Goal: Transaction & Acquisition: Purchase product/service

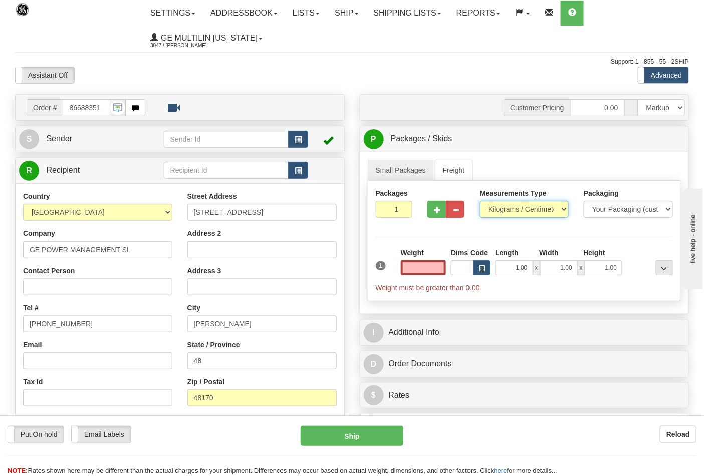
type input "0.00"
click at [492, 212] on select "Pounds / Inches Kilograms / Centimeters" at bounding box center [523, 209] width 89 height 17
select select "0"
click at [479, 201] on select "Pounds / Inches Kilograms / Centimeters" at bounding box center [523, 209] width 89 height 17
click at [442, 268] on input "0.00" at bounding box center [424, 267] width 46 height 15
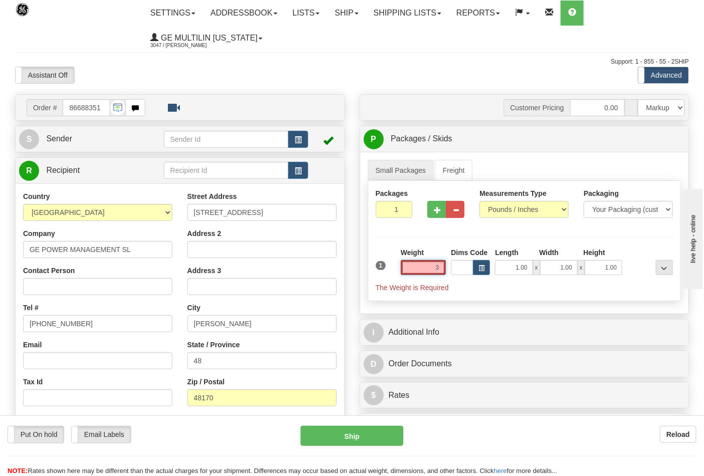
click button "Delete" at bounding box center [0, 0] width 0 height 0
type input "3.00"
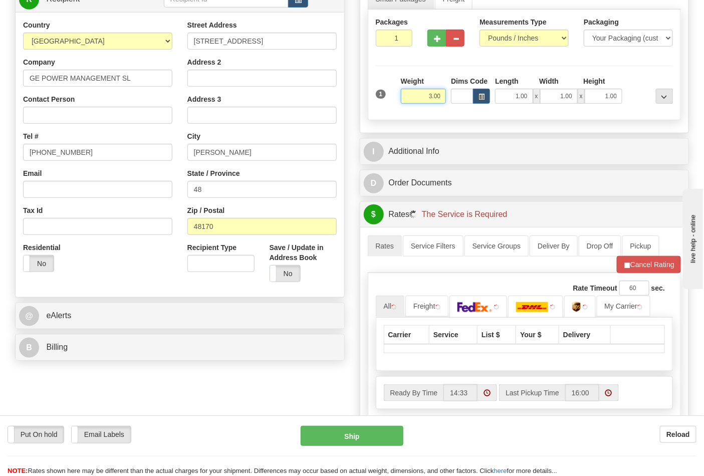
scroll to position [334, 0]
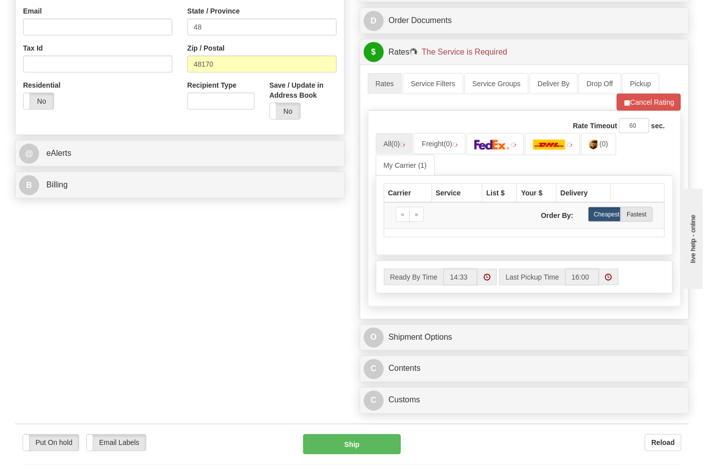
click at [105, 195] on div "B Billing" at bounding box center [180, 185] width 329 height 26
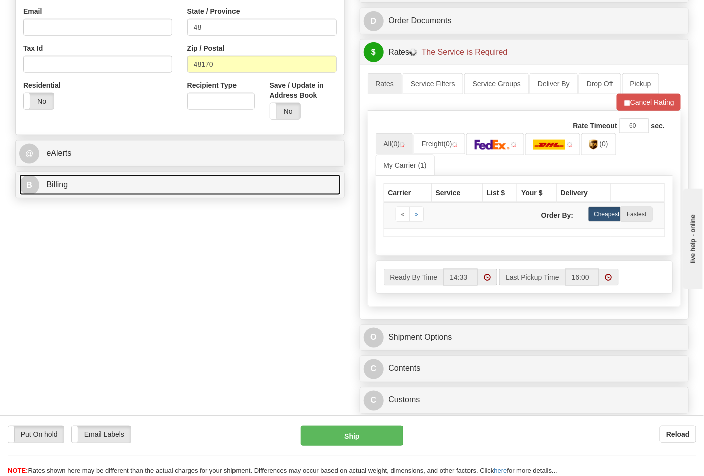
click at [105, 182] on link "B Billing" at bounding box center [180, 185] width 322 height 21
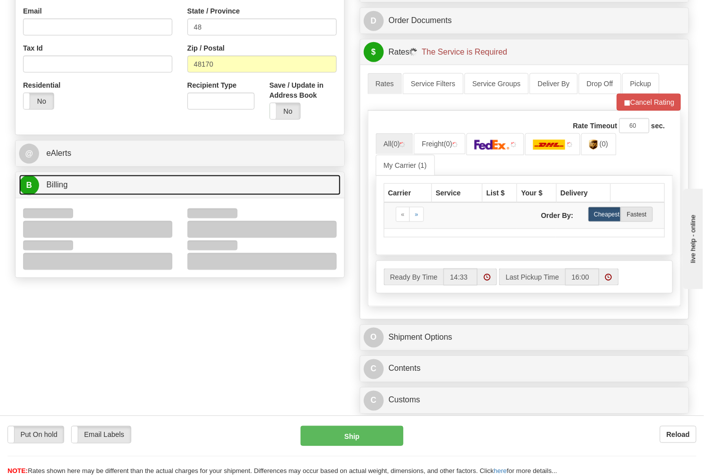
scroll to position [445, 0]
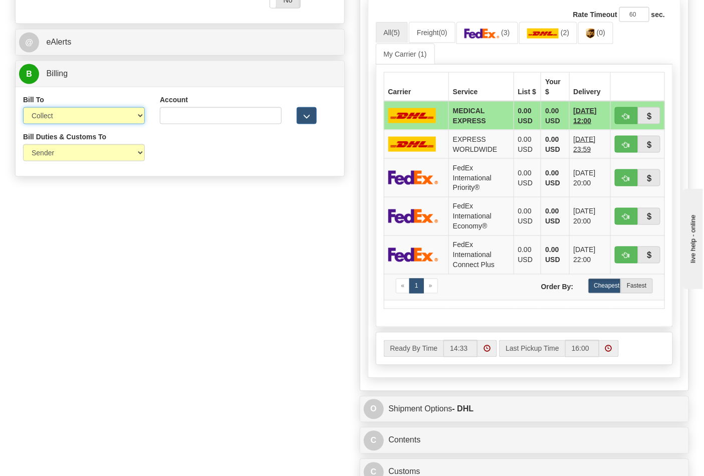
click at [64, 119] on select "Sender Recipient Third Party Collect" at bounding box center [84, 115] width 122 height 17
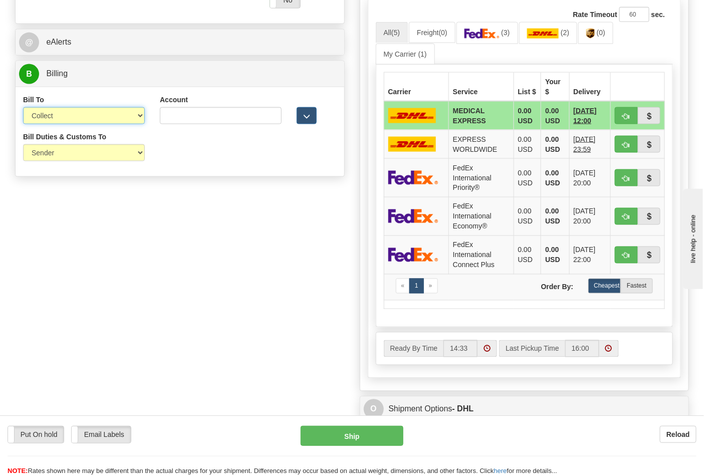
select select "2"
click at [23, 108] on select "Sender Recipient Third Party Collect" at bounding box center [84, 115] width 122 height 17
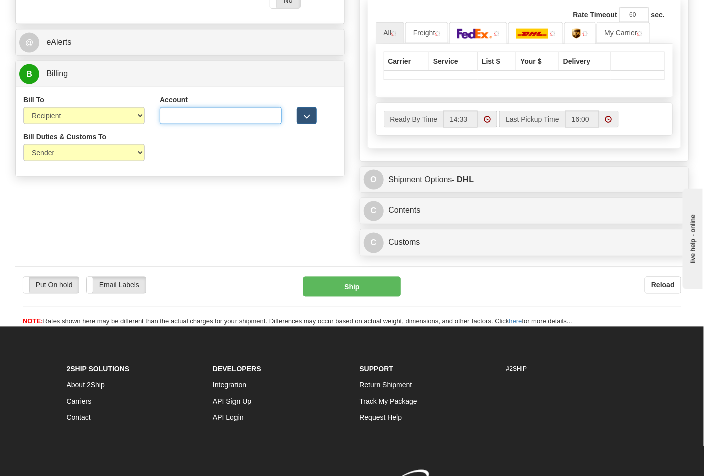
click at [172, 116] on input "Account" at bounding box center [221, 115] width 122 height 17
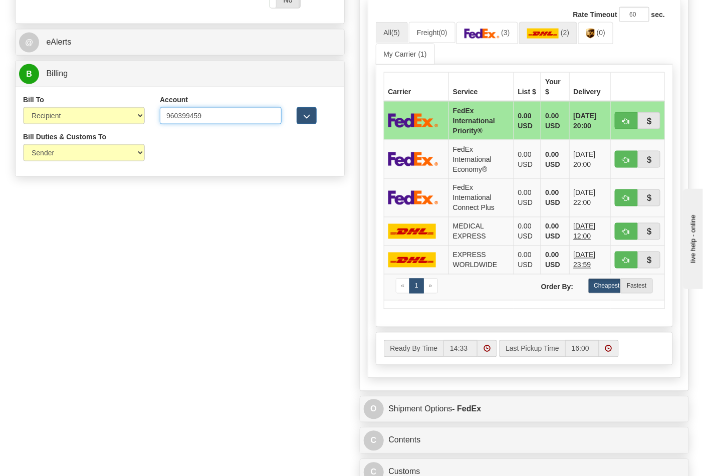
type input "960399459"
click at [535, 33] on img at bounding box center [543, 34] width 32 height 10
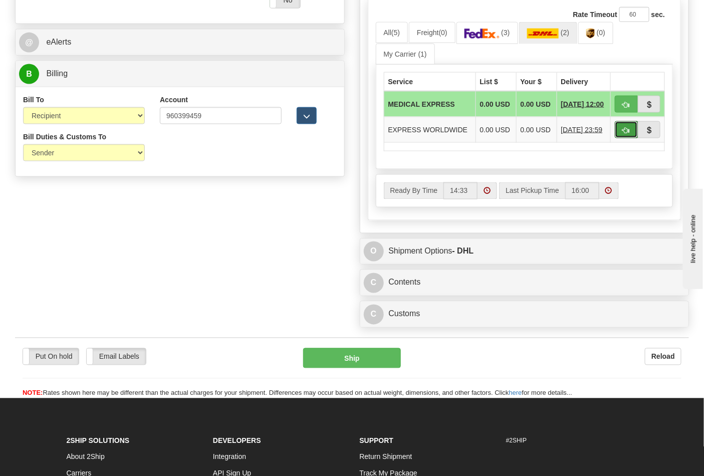
click at [626, 138] on button "button" at bounding box center [626, 129] width 23 height 17
type input "P"
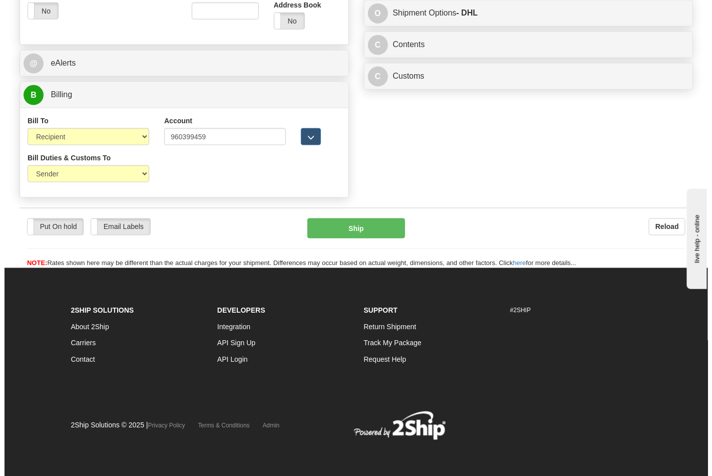
scroll to position [425, 0]
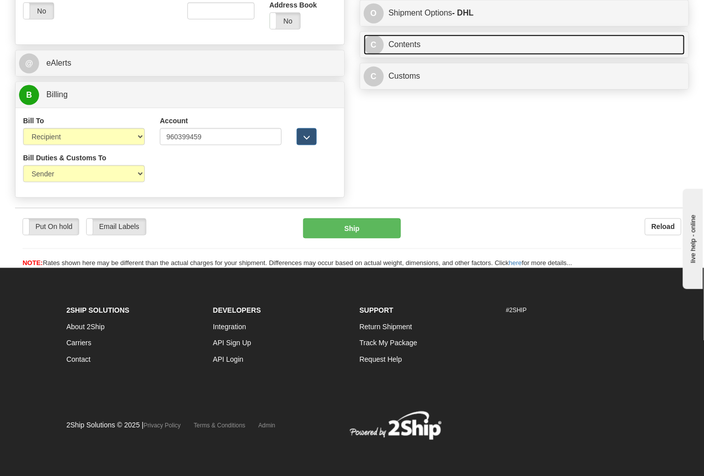
drag, startPoint x: 443, startPoint y: 68, endPoint x: 463, endPoint y: 67, distance: 20.0
click at [443, 55] on link "C Contents" at bounding box center [525, 45] width 322 height 21
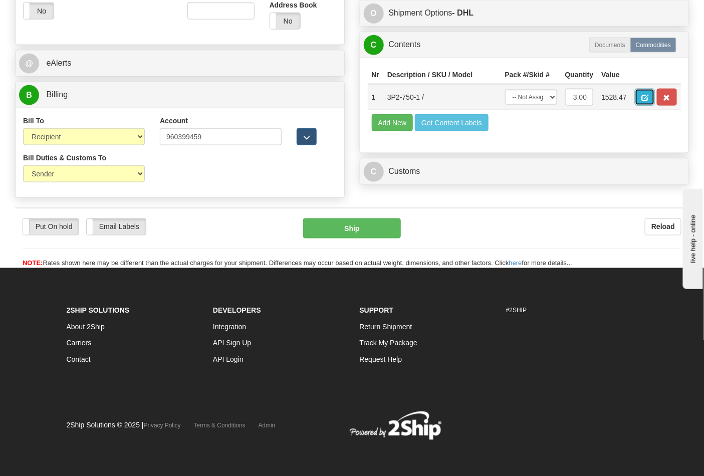
click at [648, 101] on span "button" at bounding box center [644, 98] width 7 height 7
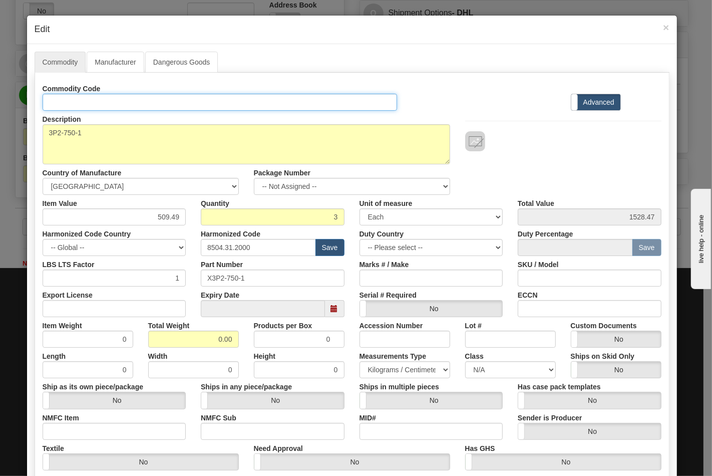
click at [134, 109] on input "Id" at bounding box center [220, 102] width 355 height 17
type input "TRANSFORMERS"
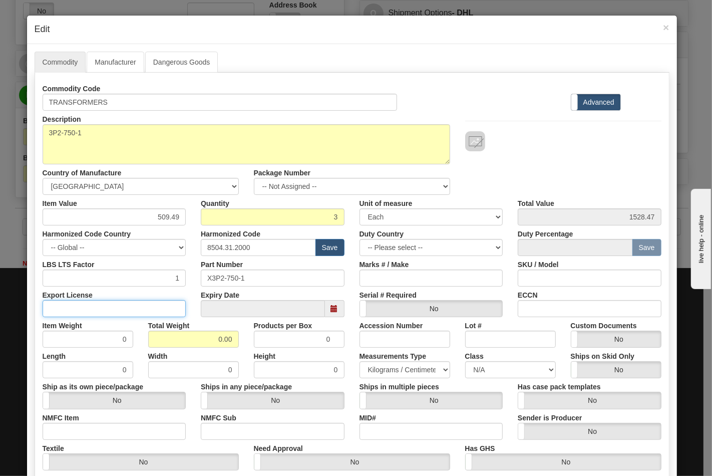
drag, startPoint x: 142, startPoint y: 313, endPoint x: 138, endPoint y: 318, distance: 6.0
click at [143, 313] on input "Export License" at bounding box center [115, 308] width 144 height 17
type input "N/A"
drag, startPoint x: 191, startPoint y: 339, endPoint x: 256, endPoint y: 338, distance: 64.6
click at [251, 347] on div "Item Weight 0 Total Weight 0.00 Products per Box 0 Accession Number Lot # Custo…" at bounding box center [352, 332] width 634 height 31
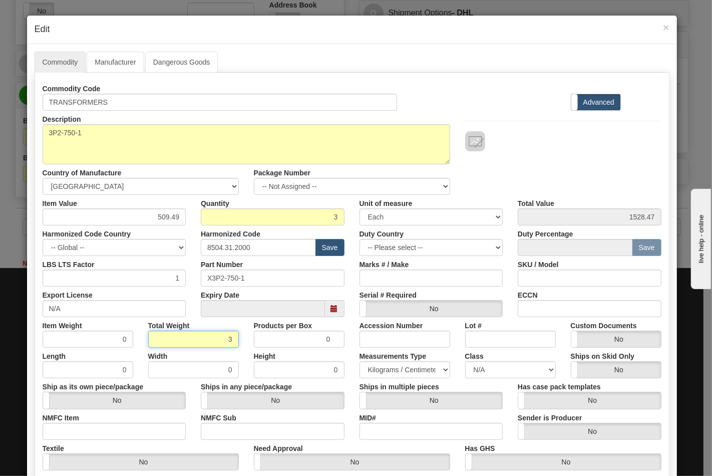
type input "3"
type input "1.0000"
click at [109, 433] on input "NMFC Item" at bounding box center [115, 431] width 144 height 17
type input "63170"
click at [227, 419] on label "NMFC Sub" at bounding box center [219, 416] width 36 height 14
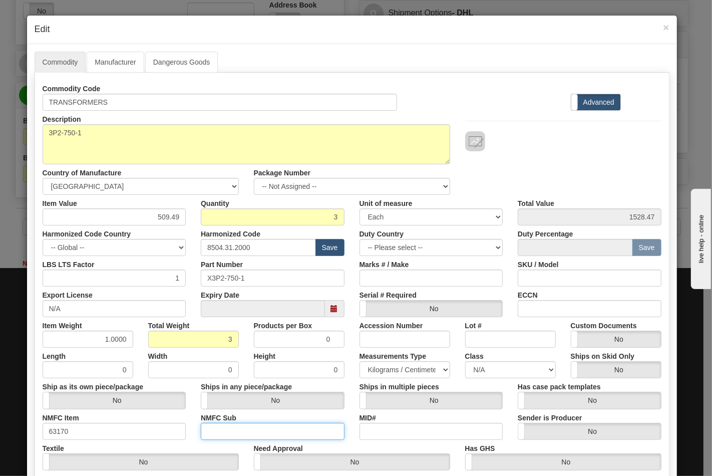
click at [227, 423] on input "NMFC Sub" at bounding box center [273, 431] width 144 height 17
drag, startPoint x: 230, startPoint y: 427, endPoint x: 238, endPoint y: 427, distance: 8.0
click at [231, 427] on input "NMFC Sub" at bounding box center [273, 431] width 144 height 17
type input "4"
click at [481, 376] on select "N/A 50.0 55.0 60.0 65.0 70.0 85.0 92.5 100.0 125.0 175.0 250.0 300.0 400.0" at bounding box center [510, 369] width 91 height 17
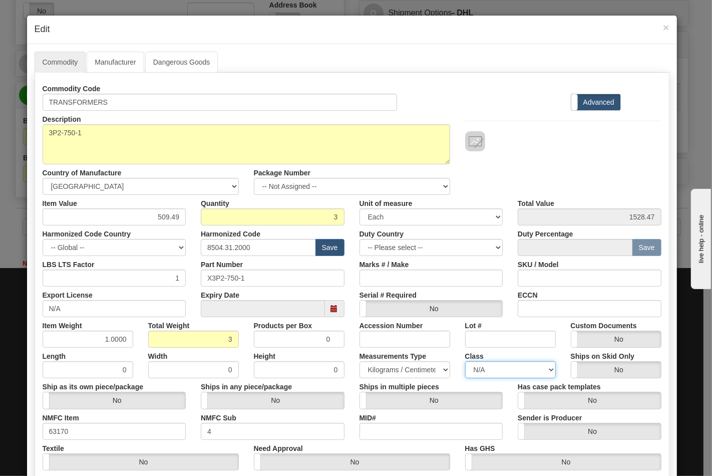
select select "70.0"
click at [465, 361] on select "N/A 50.0 55.0 60.0 65.0 70.0 85.0 92.5 100.0 125.0 175.0 250.0 300.0 400.0" at bounding box center [510, 369] width 91 height 17
click at [552, 302] on input "ECCN" at bounding box center [590, 308] width 144 height 17
type input "EAR99"
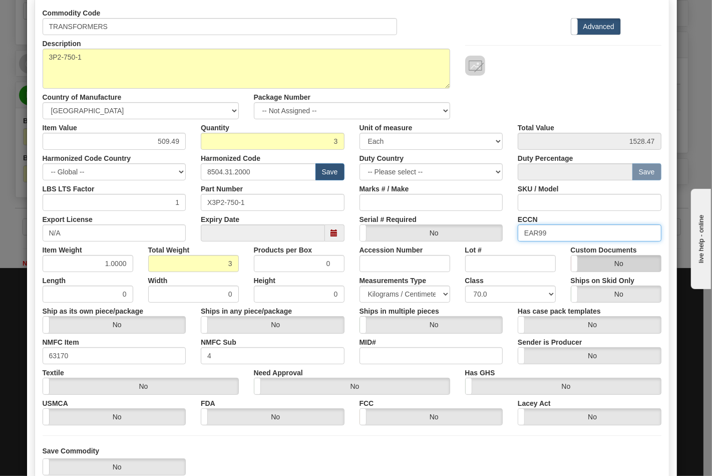
scroll to position [144, 0]
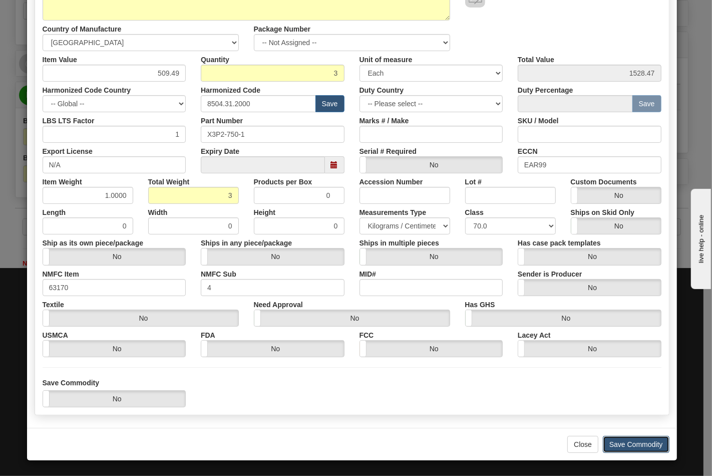
click at [614, 439] on button "Save Commodity" at bounding box center [636, 444] width 67 height 17
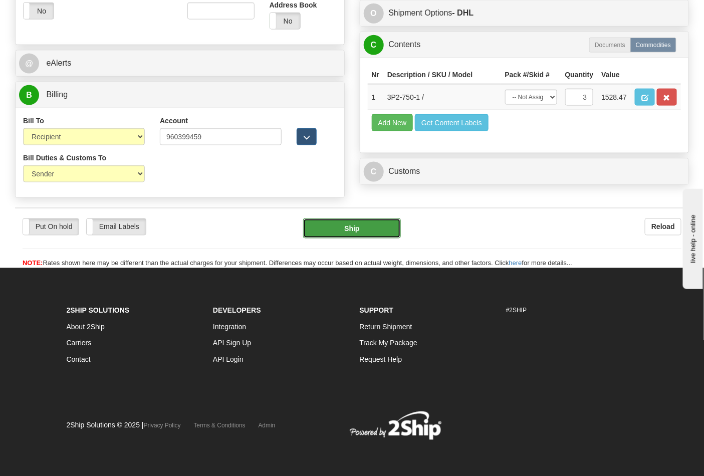
click at [348, 238] on button "Ship" at bounding box center [351, 228] width 97 height 20
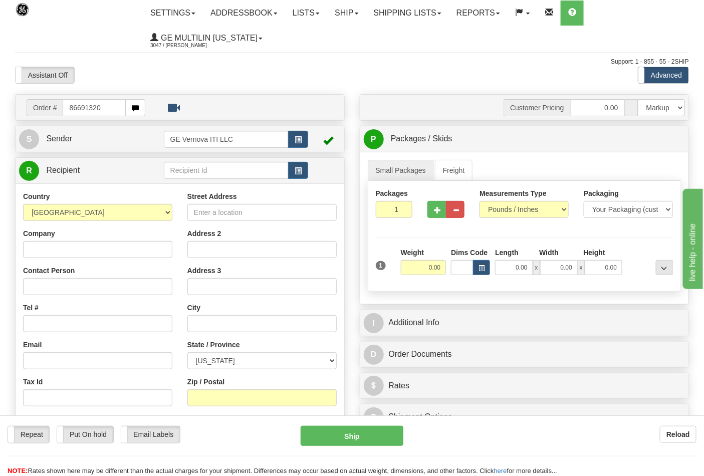
type input "86691320"
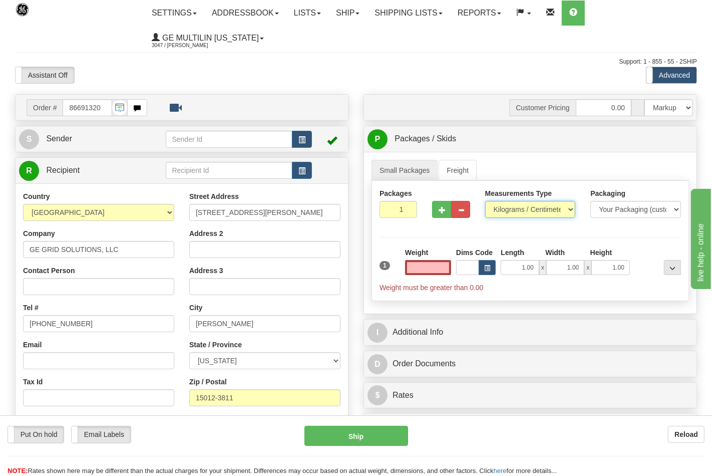
type input "0.00"
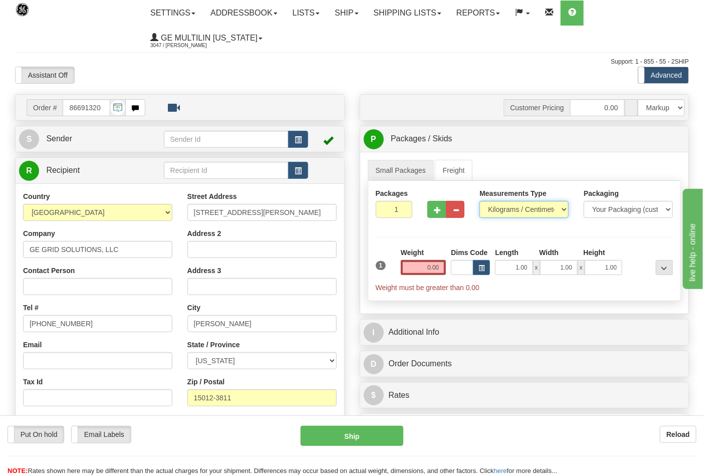
click at [497, 210] on select "Pounds / Inches Kilograms / Centimeters" at bounding box center [523, 209] width 89 height 17
select select "0"
click at [479, 201] on select "Pounds / Inches Kilograms / Centimeters" at bounding box center [523, 209] width 89 height 17
click at [437, 214] on button "button" at bounding box center [436, 209] width 19 height 17
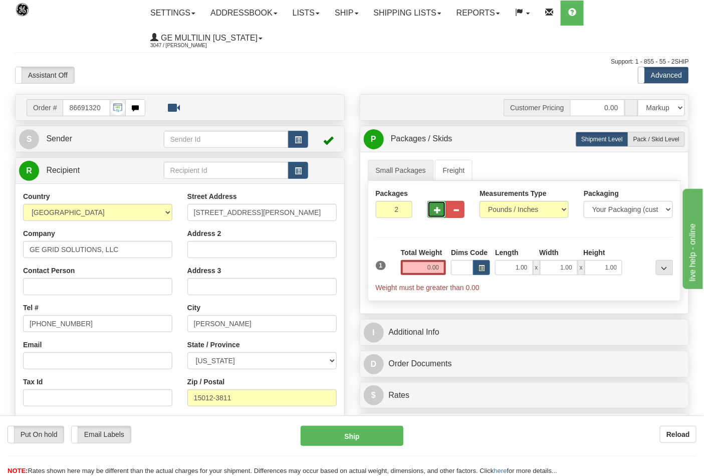
type input "3"
click at [442, 270] on input "0.00" at bounding box center [424, 267] width 46 height 15
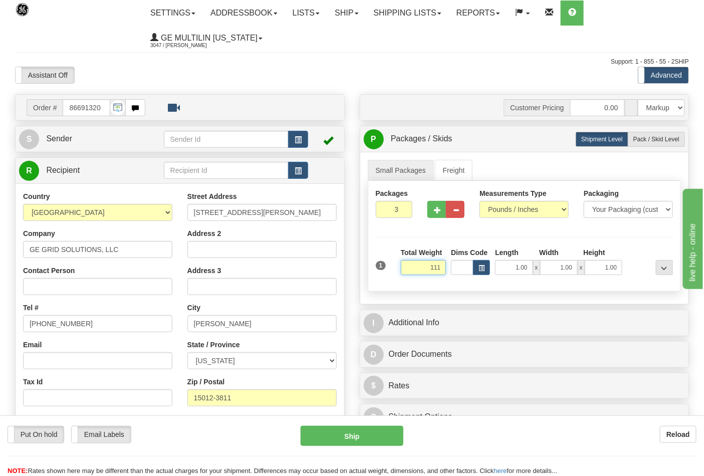
click button "Delete" at bounding box center [0, 0] width 0 height 0
type input "111.00"
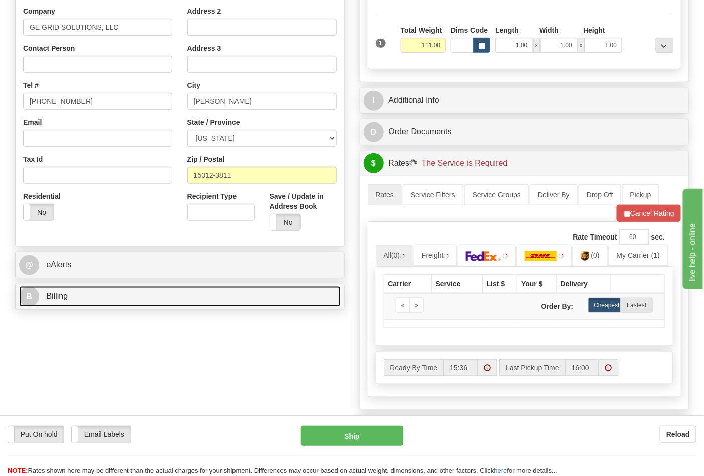
click at [99, 296] on link "B Billing" at bounding box center [180, 296] width 322 height 21
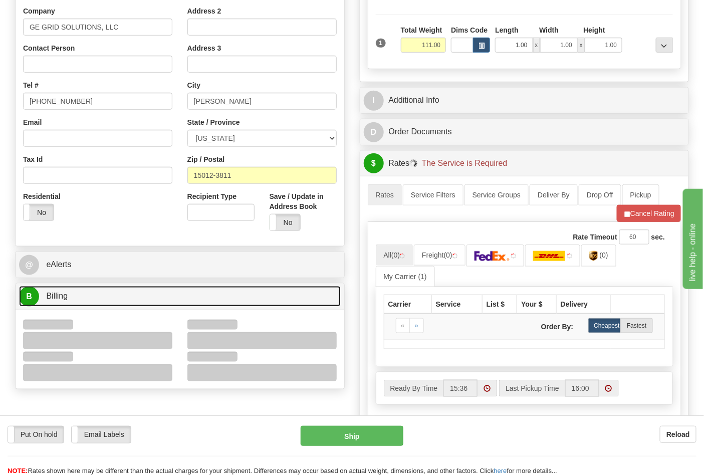
scroll to position [389, 0]
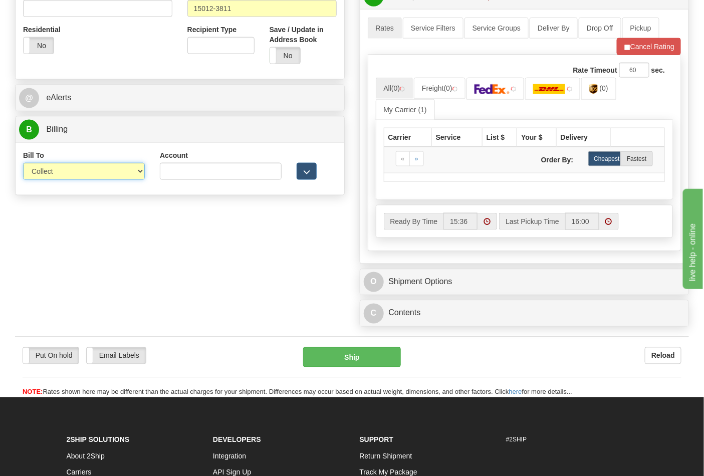
drag, startPoint x: 58, startPoint y: 175, endPoint x: 60, endPoint y: 180, distance: 5.6
click at [58, 173] on select "Sender Recipient Third Party Collect" at bounding box center [84, 171] width 122 height 17
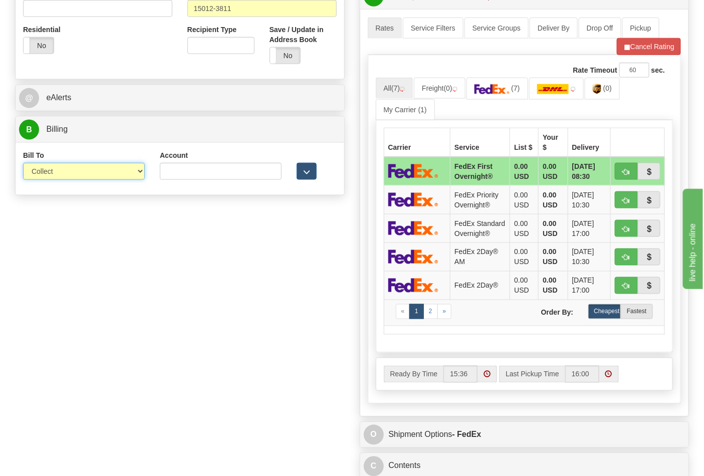
select select "2"
click at [23, 164] on select "Sender Recipient Third Party Collect" at bounding box center [84, 171] width 122 height 17
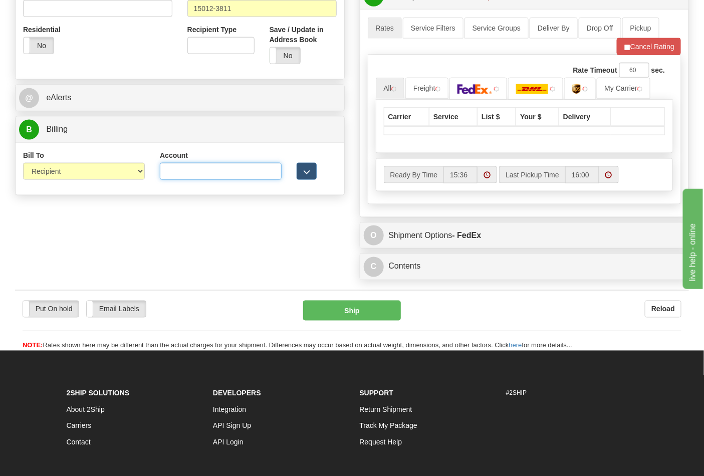
click at [165, 177] on input "Account" at bounding box center [221, 171] width 122 height 17
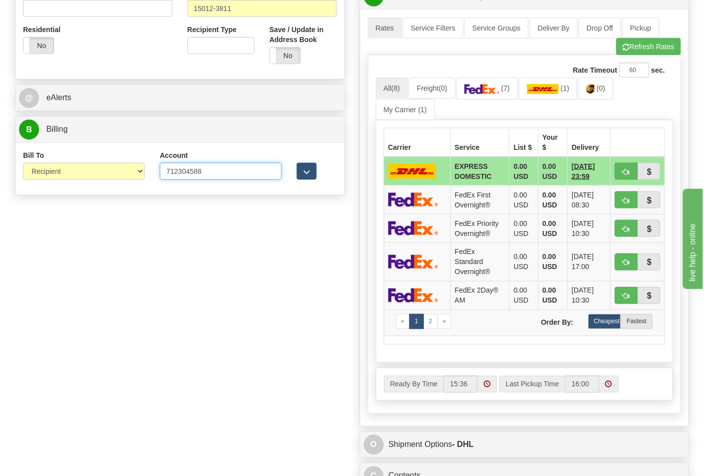
type input "712304588"
click button "Delete" at bounding box center [0, 0] width 0 height 0
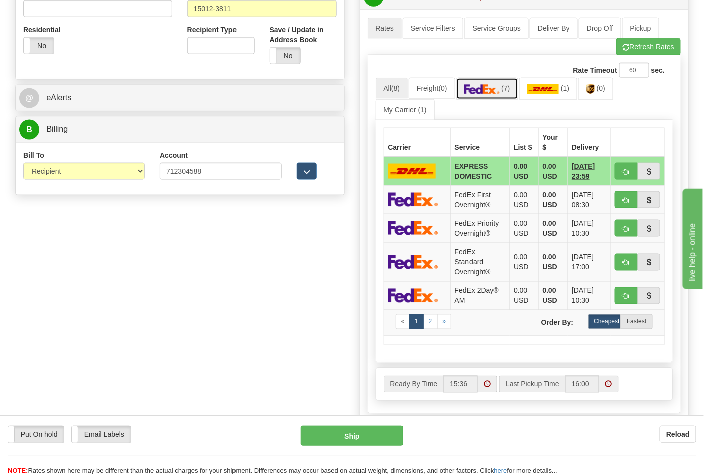
click at [496, 88] on img at bounding box center [481, 89] width 35 height 10
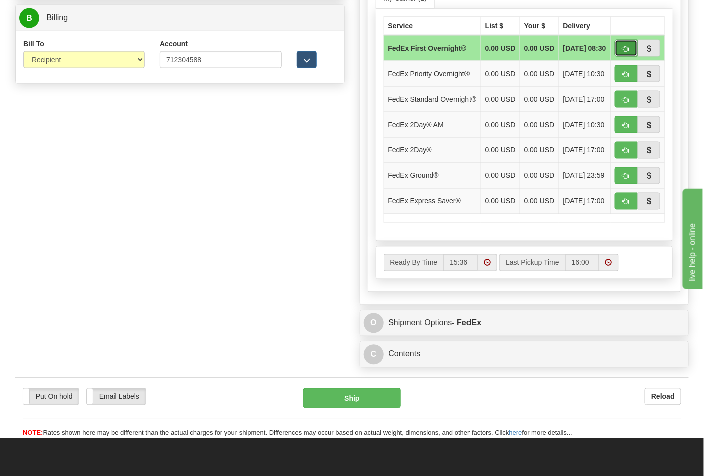
click at [621, 54] on button "button" at bounding box center [626, 48] width 23 height 17
type input "06"
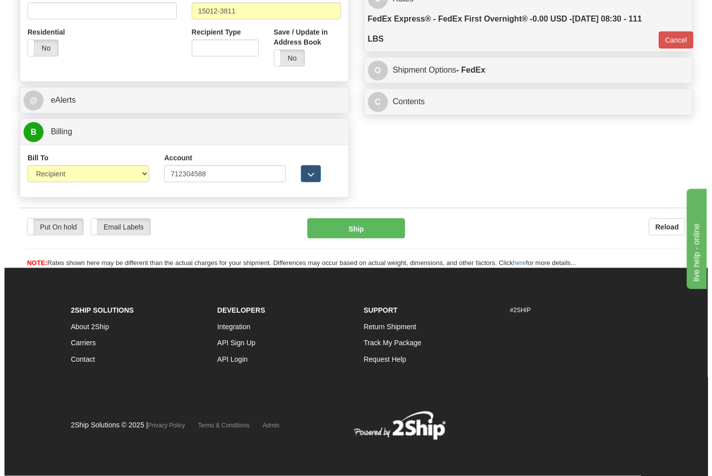
scroll to position [388, 0]
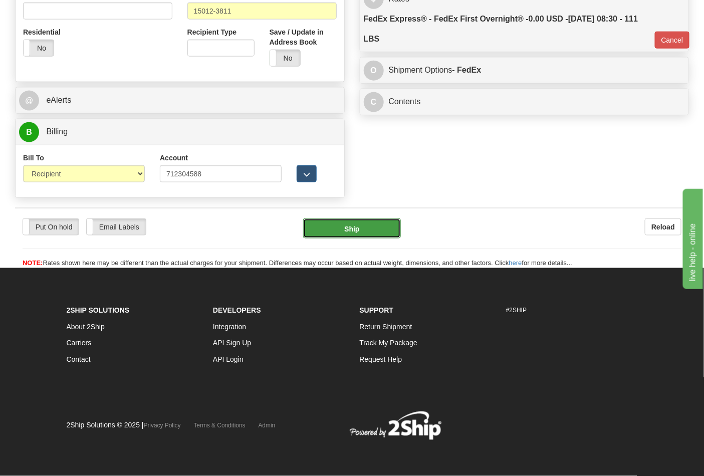
click at [369, 223] on button "Ship" at bounding box center [351, 228] width 97 height 20
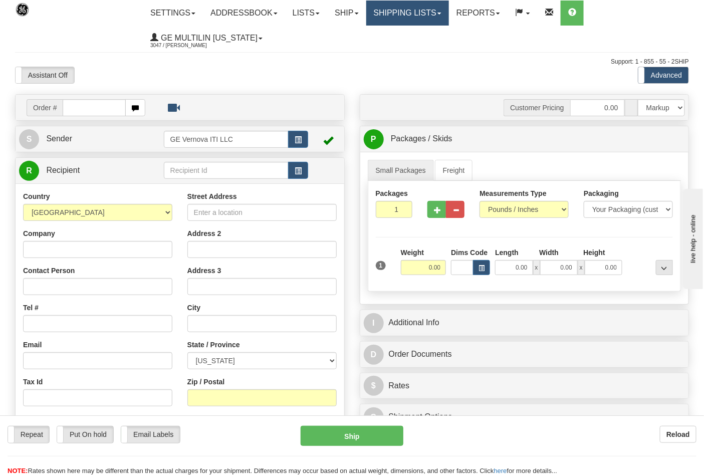
click at [406, 15] on link "Shipping lists" at bounding box center [407, 13] width 83 height 25
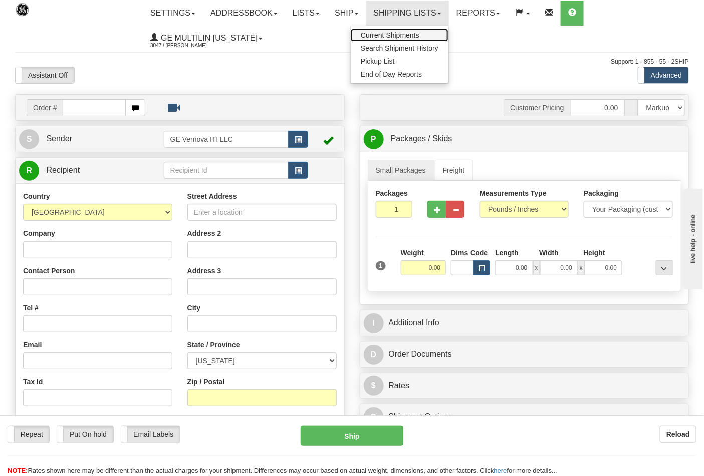
click at [395, 36] on span "Current Shipments" at bounding box center [390, 35] width 59 height 8
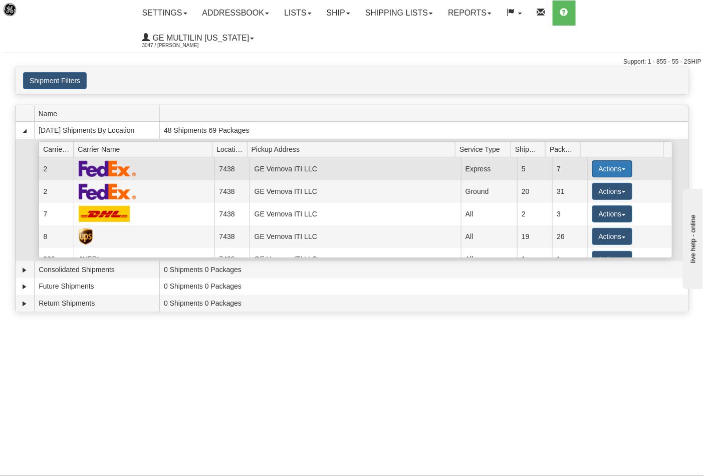
click at [603, 160] on button "Actions" at bounding box center [612, 168] width 40 height 17
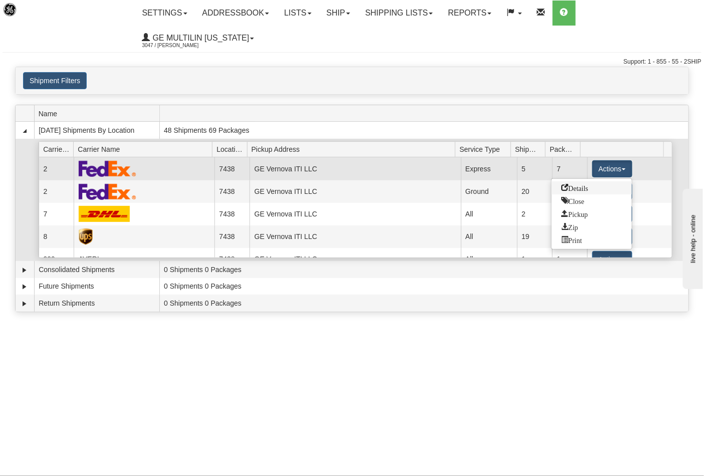
click at [575, 184] on span "Details" at bounding box center [575, 187] width 27 height 7
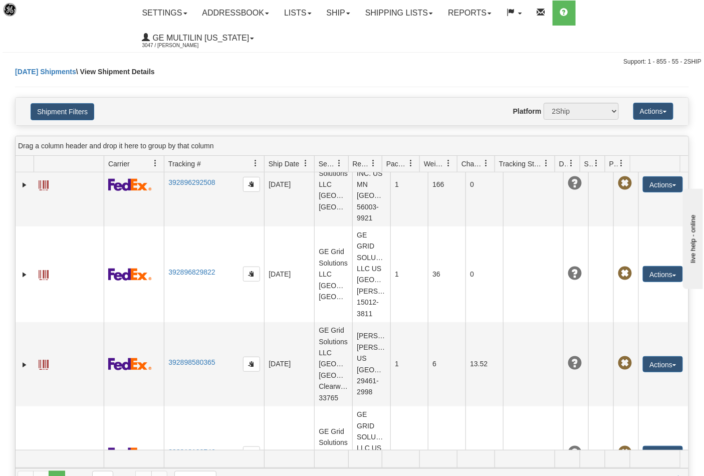
scroll to position [199, 0]
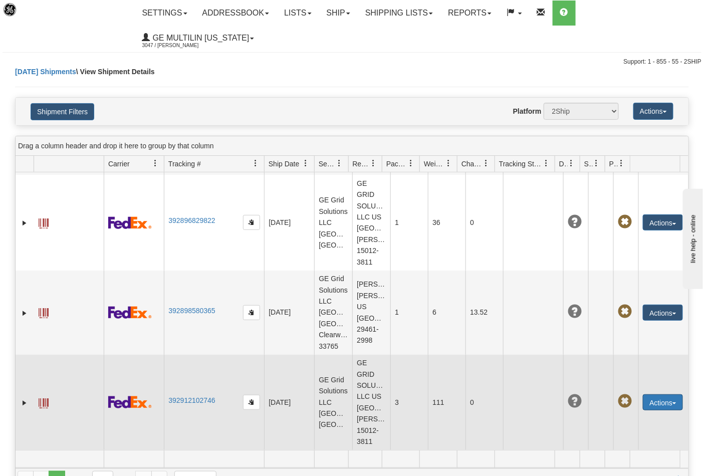
click at [648, 394] on button "Actions" at bounding box center [663, 402] width 40 height 16
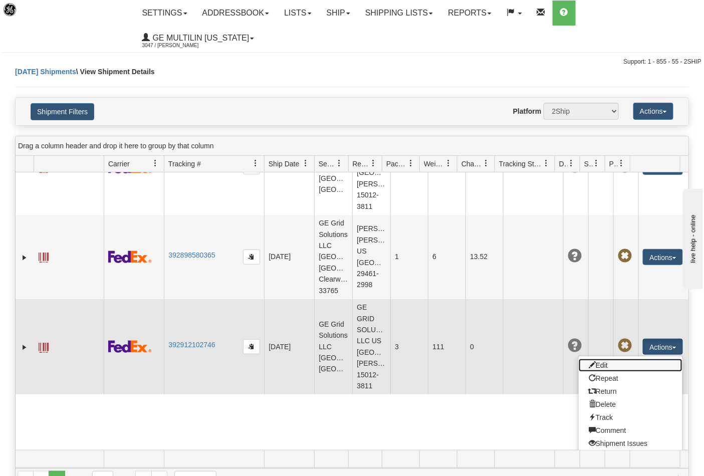
click at [618, 372] on link "Edit" at bounding box center [631, 365] width 104 height 13
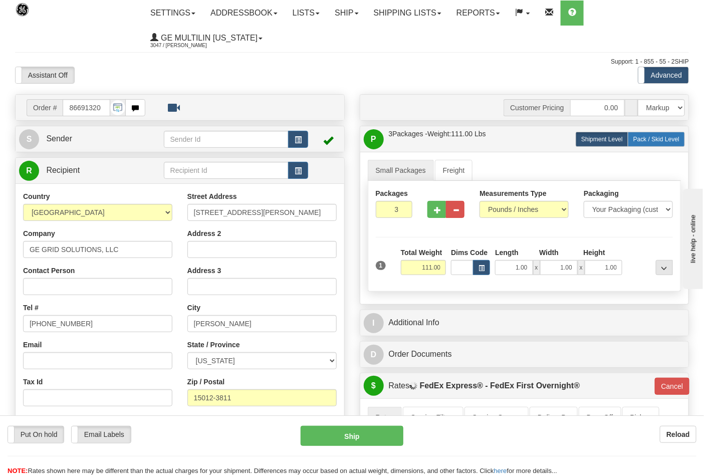
click at [642, 142] on span "Pack / Skid Level" at bounding box center [656, 139] width 46 height 7
radio input "true"
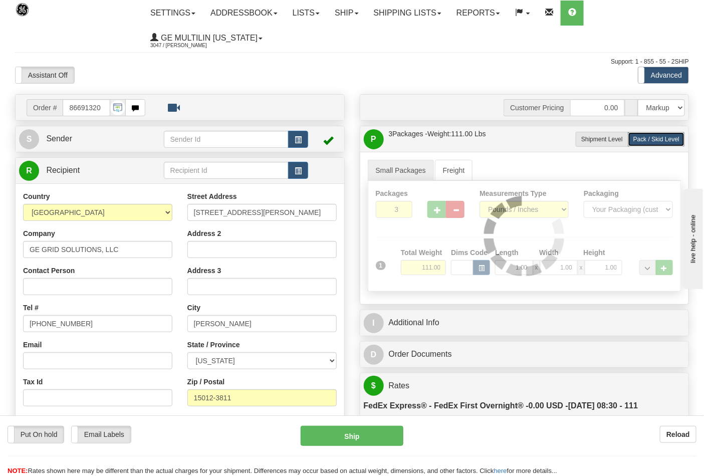
type input "06"
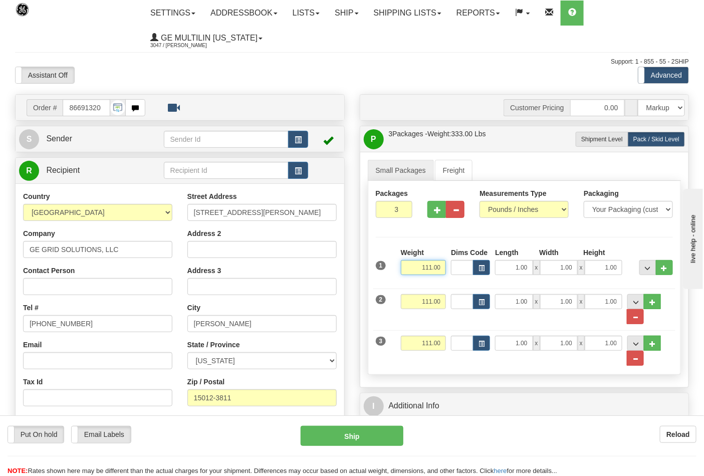
click at [442, 272] on input "111.00" at bounding box center [424, 267] width 46 height 15
drag, startPoint x: 444, startPoint y: 267, endPoint x: 402, endPoint y: 269, distance: 41.6
click at [402, 269] on input "111.00" at bounding box center [424, 267] width 46 height 15
type input "42"
type input "06"
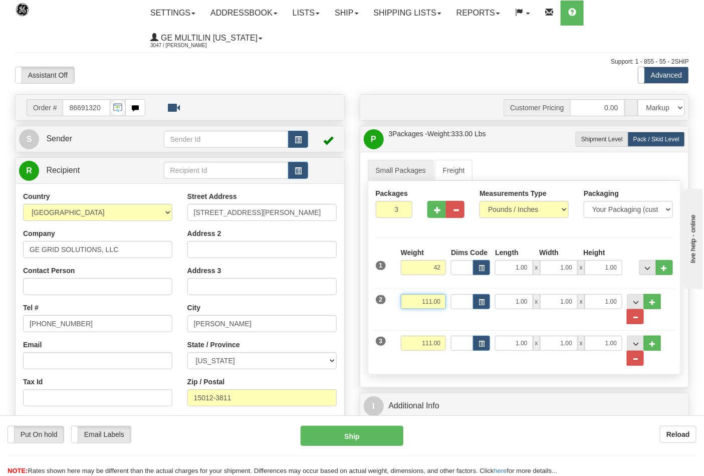
type input "42.00"
drag, startPoint x: 440, startPoint y: 301, endPoint x: 393, endPoint y: 306, distance: 47.3
click at [393, 306] on div "2 Weight 111.00 Dims Code Length Width 1.00" at bounding box center [524, 304] width 303 height 41
type input "42.00"
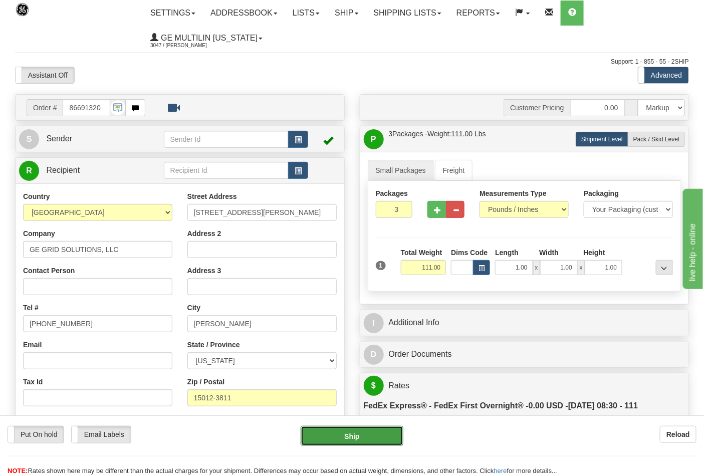
click at [359, 427] on button "Ship" at bounding box center [352, 436] width 102 height 20
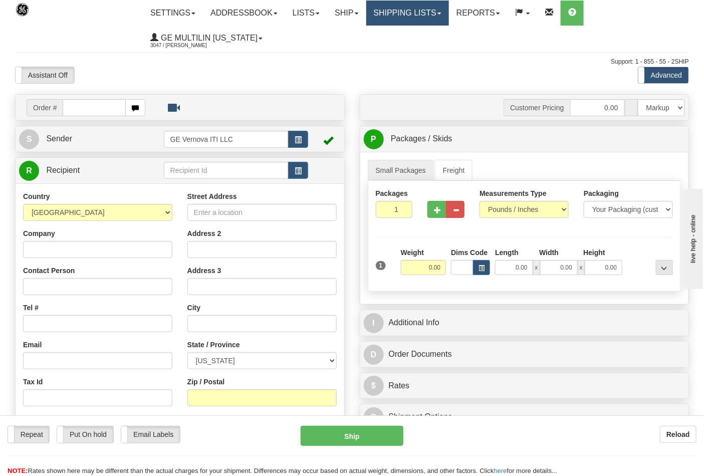
click at [417, 8] on link "Shipping lists" at bounding box center [407, 13] width 83 height 25
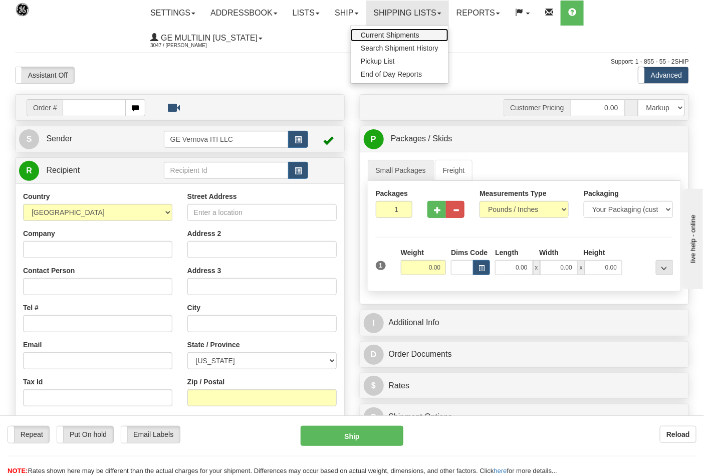
click at [407, 34] on span "Current Shipments" at bounding box center [390, 35] width 59 height 8
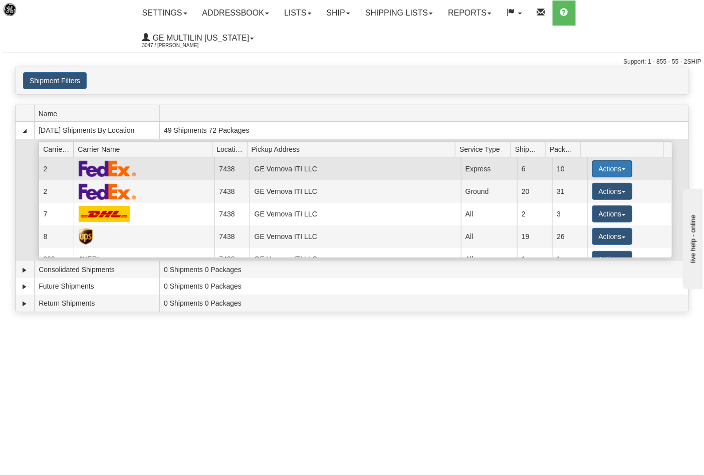
click at [604, 160] on button "Actions" at bounding box center [612, 168] width 40 height 17
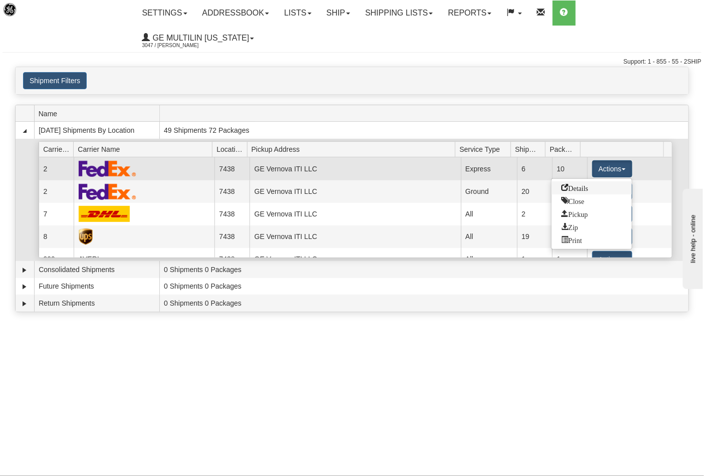
click at [580, 181] on link "Details" at bounding box center [592, 187] width 80 height 13
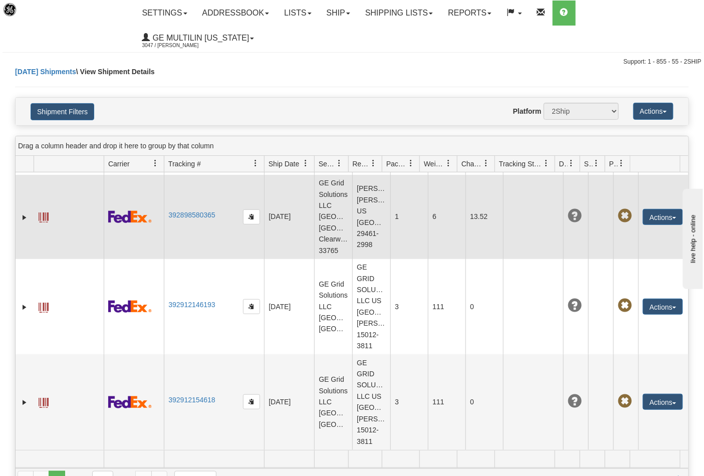
scroll to position [306, 0]
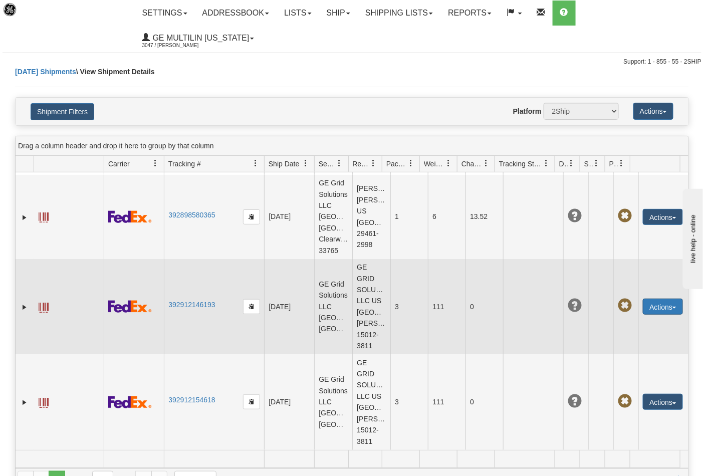
click at [653, 299] on button "Actions" at bounding box center [663, 307] width 40 height 16
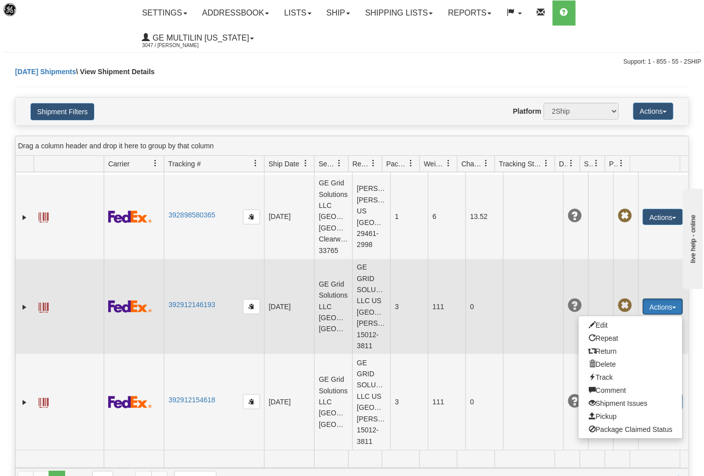
click at [588, 259] on td at bounding box center [600, 306] width 25 height 95
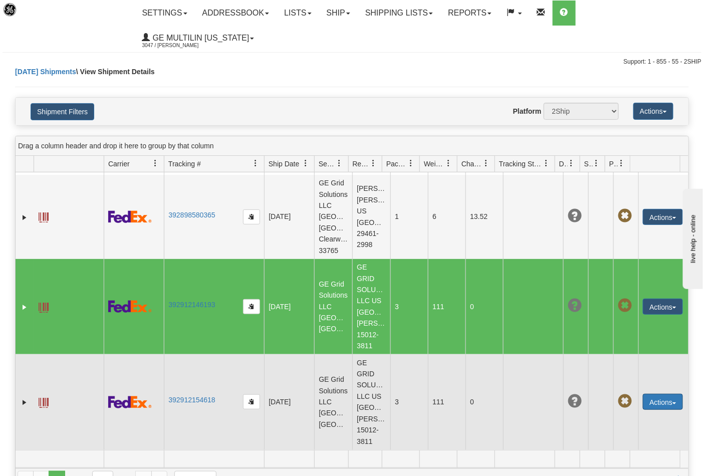
click at [660, 394] on button "Actions" at bounding box center [663, 402] width 40 height 16
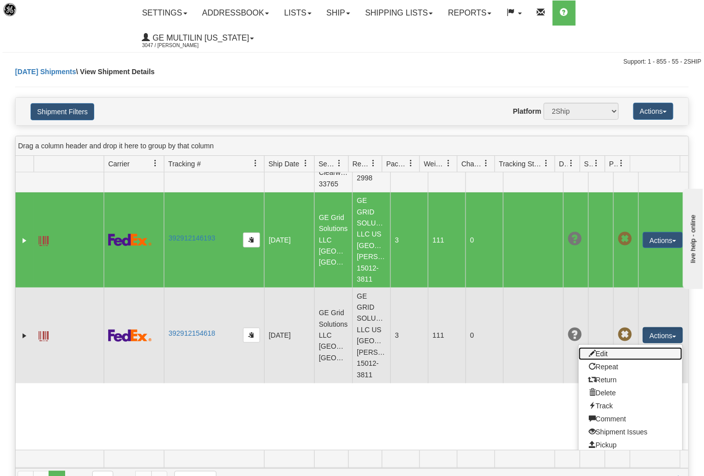
click at [599, 360] on link "Edit" at bounding box center [631, 353] width 104 height 13
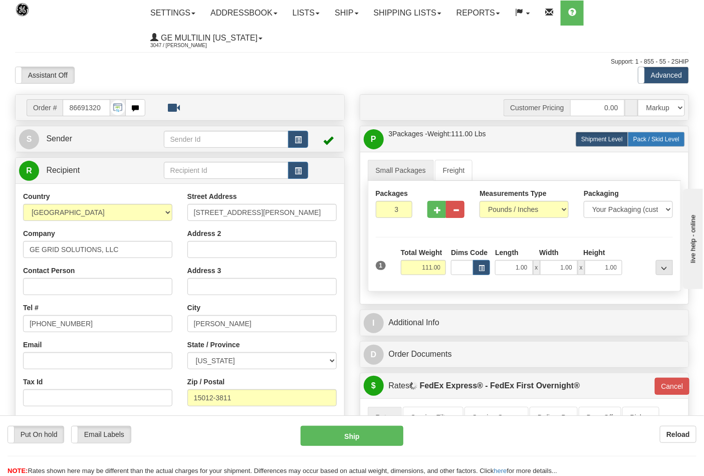
click at [649, 143] on span "Pack / Skid Level" at bounding box center [656, 139] width 46 height 7
radio input "true"
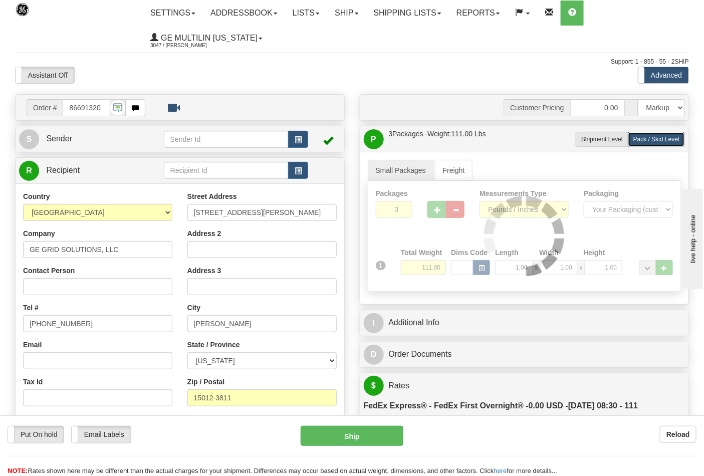
type input "06"
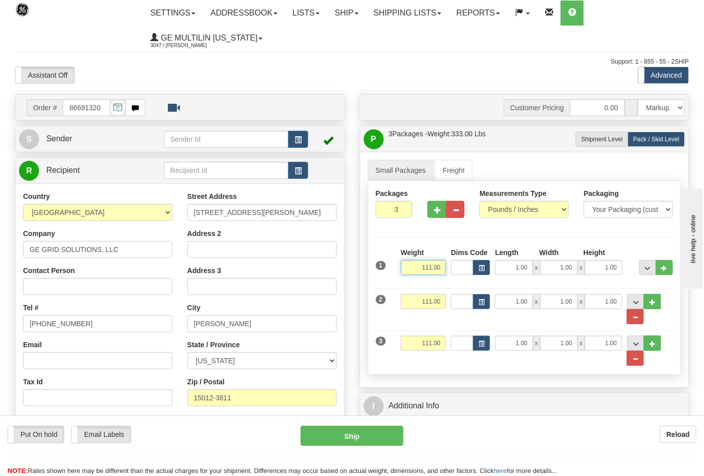
drag, startPoint x: 442, startPoint y: 272, endPoint x: 394, endPoint y: 275, distance: 47.7
click at [394, 275] on div "1 Weight 111.00 Dims Code x" at bounding box center [524, 265] width 303 height 36
type input "42"
type input "06"
type input "42.00"
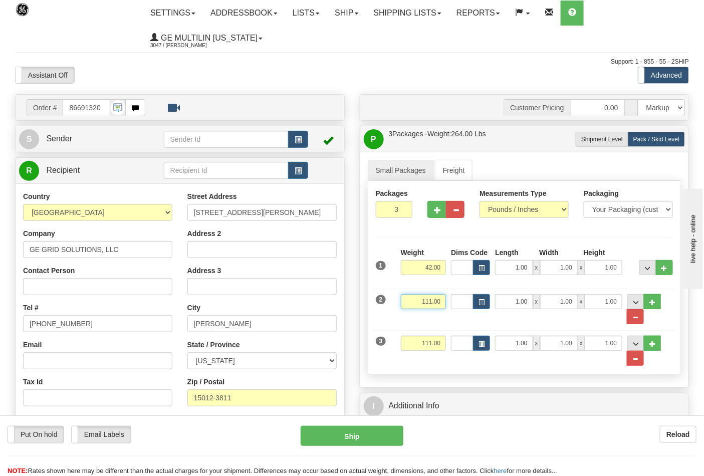
drag, startPoint x: 443, startPoint y: 302, endPoint x: 383, endPoint y: 303, distance: 59.6
click at [383, 303] on div "2 Weight 111.00 Dims Code Length Width 1.00" at bounding box center [524, 304] width 303 height 41
type input "42.00"
drag, startPoint x: 443, startPoint y: 343, endPoint x: 389, endPoint y: 345, distance: 54.1
click at [389, 345] on div "3 Weight 111.00 Dims Code Length Width 1.00" at bounding box center [524, 345] width 303 height 41
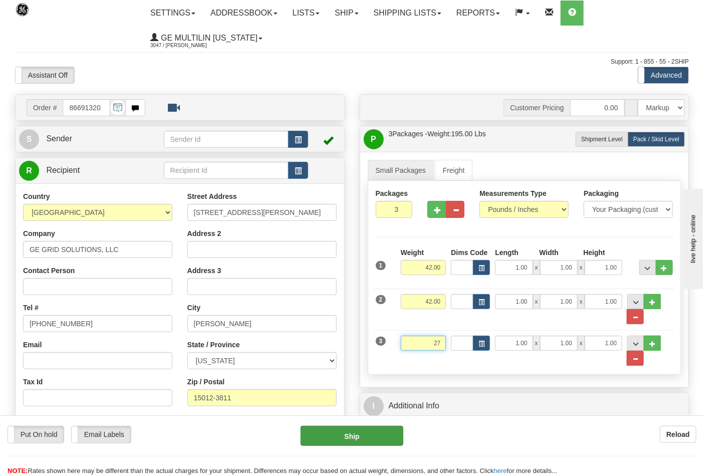
type input "27"
type input "06"
type input "27.00"
click at [383, 436] on button "Ship" at bounding box center [352, 436] width 102 height 20
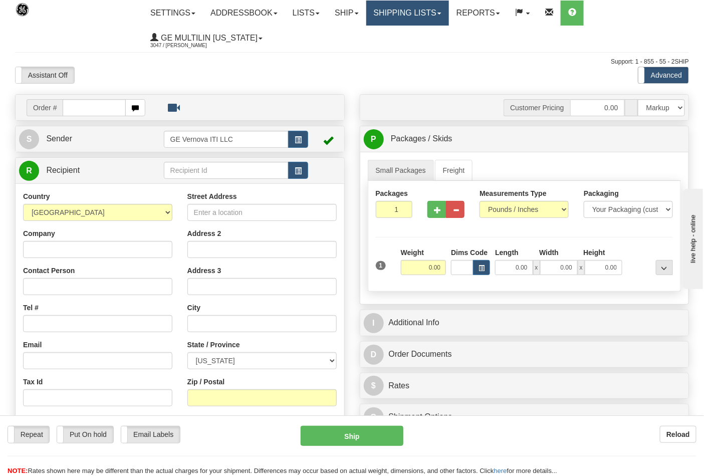
click at [411, 18] on link "Shipping lists" at bounding box center [407, 13] width 83 height 25
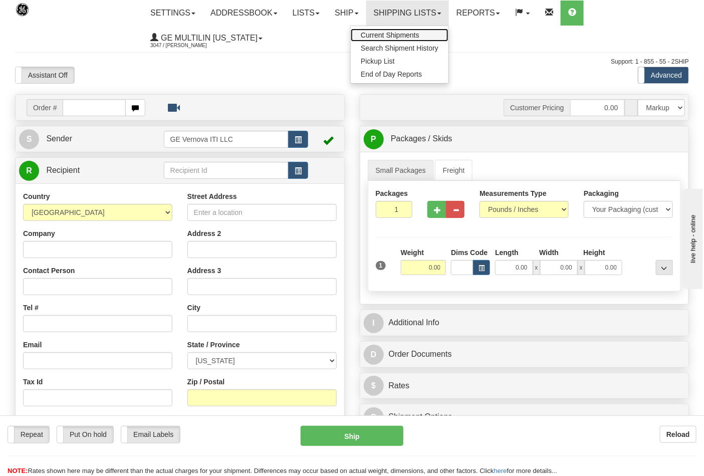
drag, startPoint x: 394, startPoint y: 34, endPoint x: 397, endPoint y: 41, distance: 8.1
click at [394, 35] on span "Current Shipments" at bounding box center [390, 35] width 59 height 8
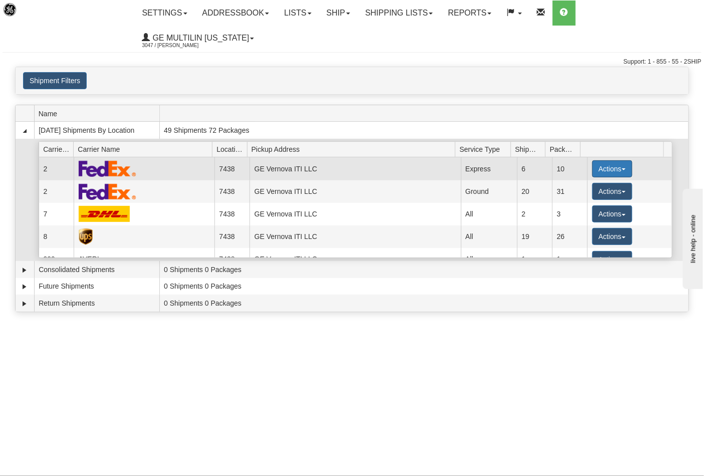
click at [598, 160] on button "Actions" at bounding box center [612, 168] width 40 height 17
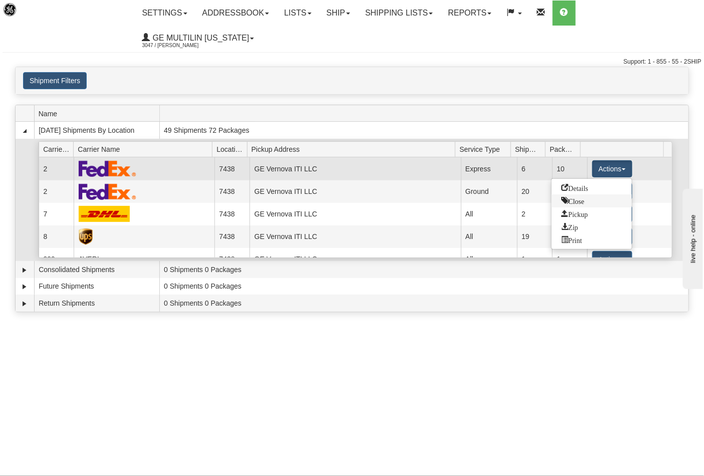
click at [584, 197] on span "Close" at bounding box center [573, 200] width 23 height 7
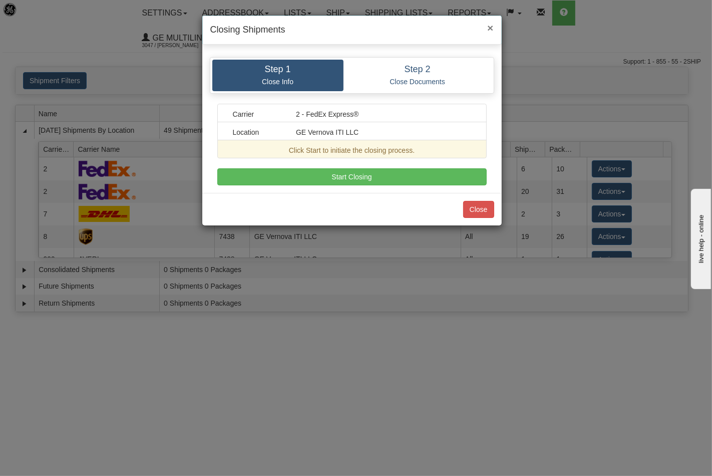
click at [488, 32] on span "×" at bounding box center [490, 28] width 6 height 12
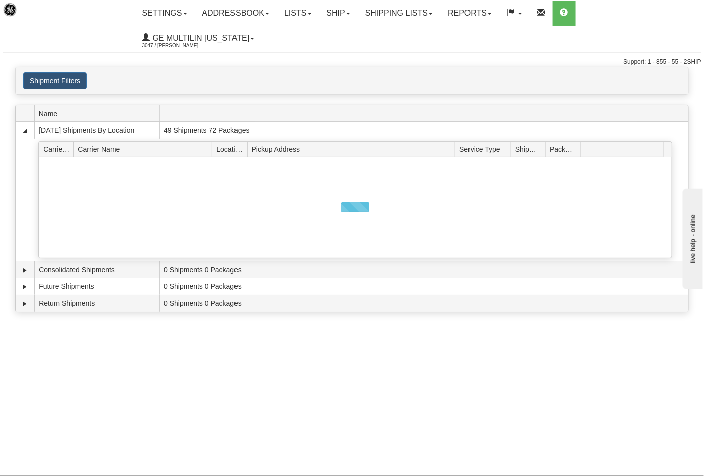
click at [601, 157] on div at bounding box center [355, 207] width 633 height 100
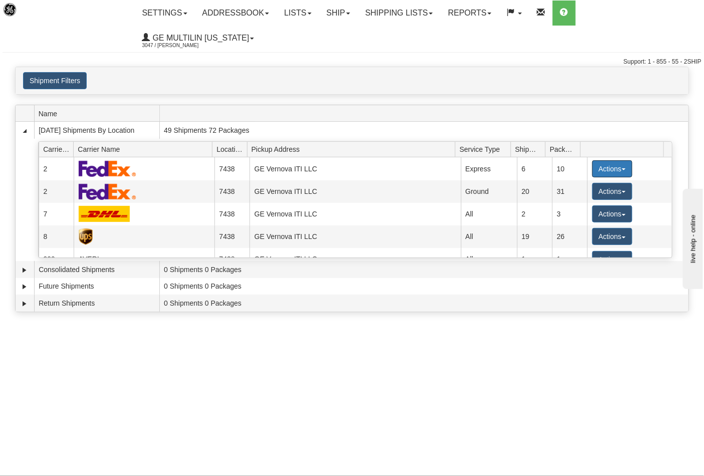
click at [601, 160] on button "Actions" at bounding box center [612, 168] width 40 height 17
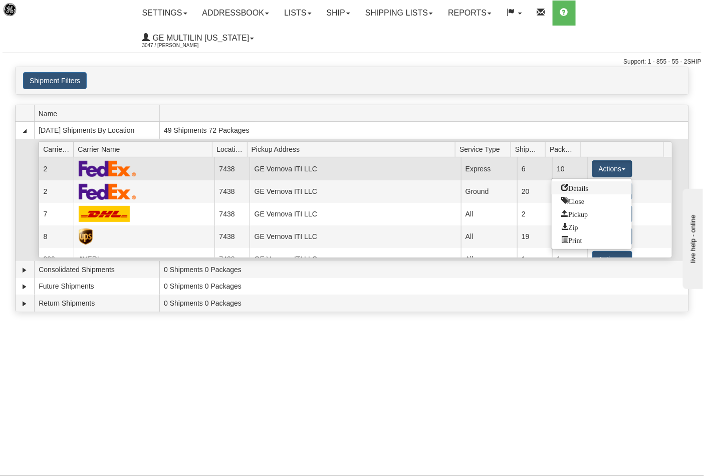
click at [574, 181] on link "Details" at bounding box center [592, 187] width 80 height 13
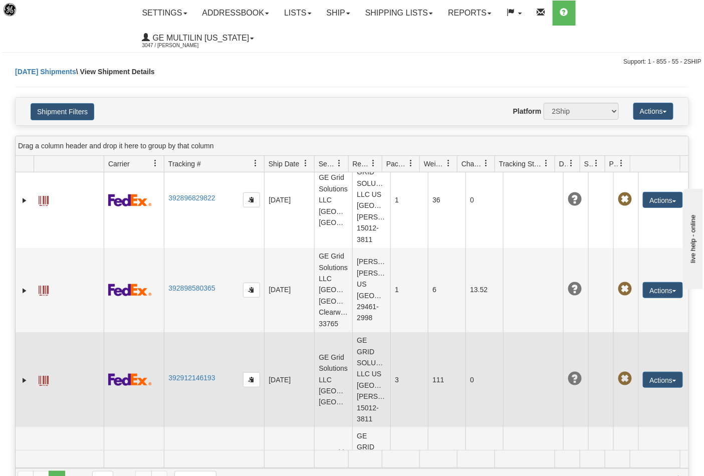
scroll to position [306, 0]
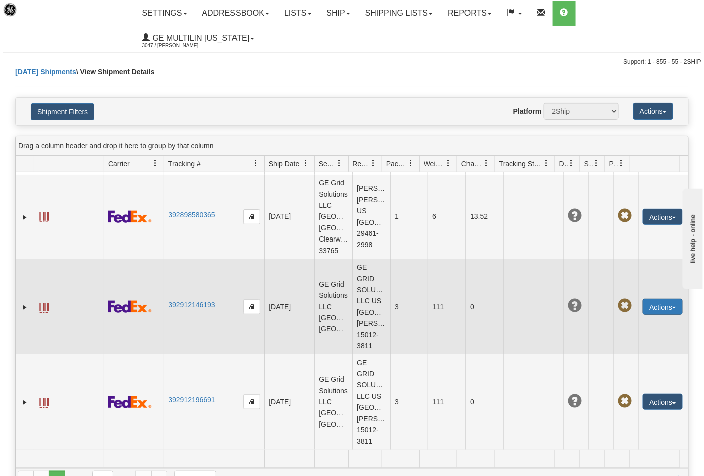
click at [652, 299] on button "Actions" at bounding box center [663, 307] width 40 height 16
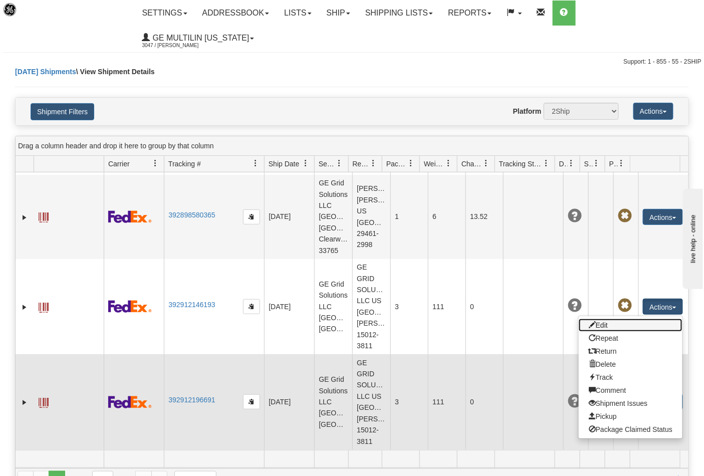
drag, startPoint x: 608, startPoint y: 288, endPoint x: 400, endPoint y: 331, distance: 212.8
click at [608, 319] on link "Edit" at bounding box center [631, 325] width 104 height 13
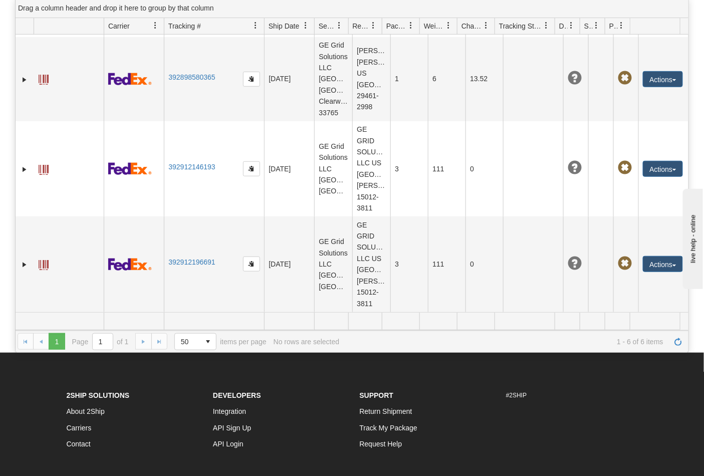
scroll to position [207, 0]
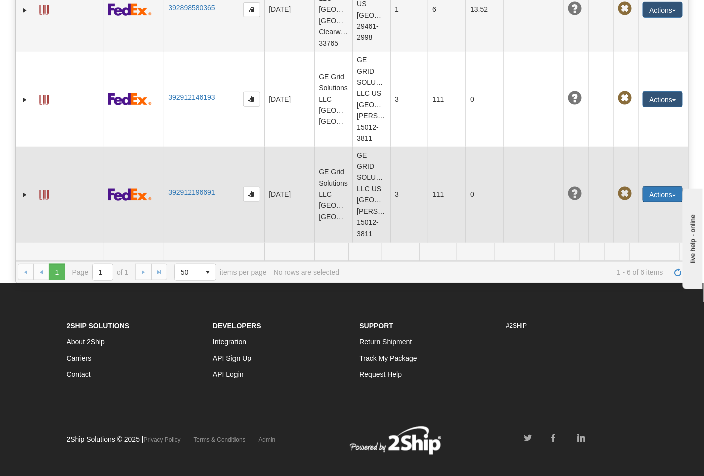
click at [648, 186] on button "Actions" at bounding box center [663, 194] width 40 height 16
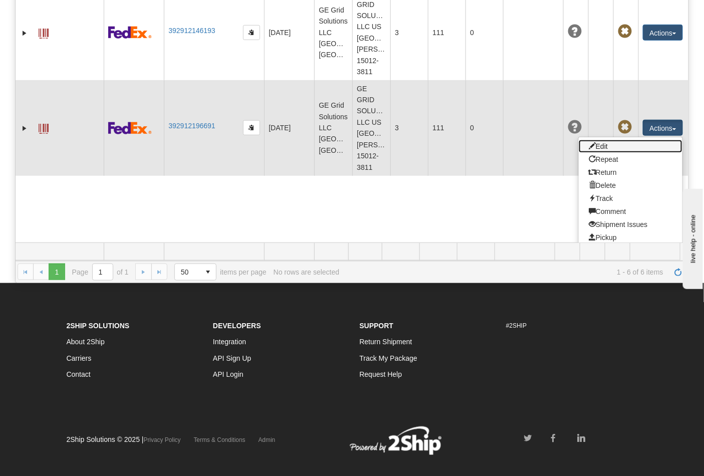
click at [610, 153] on link "Edit" at bounding box center [631, 146] width 104 height 13
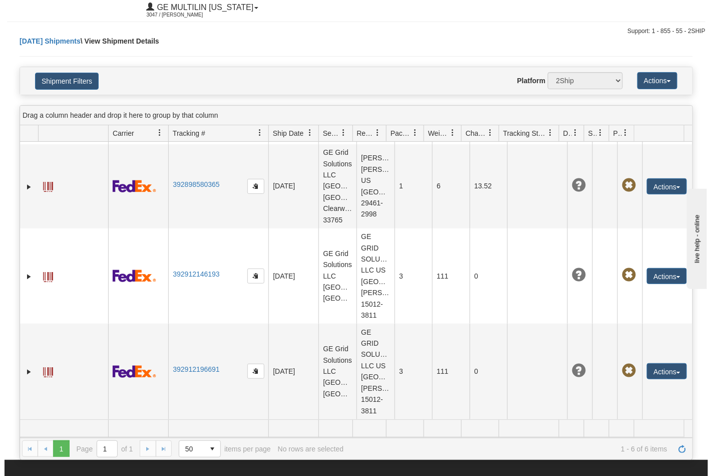
scroll to position [207, 0]
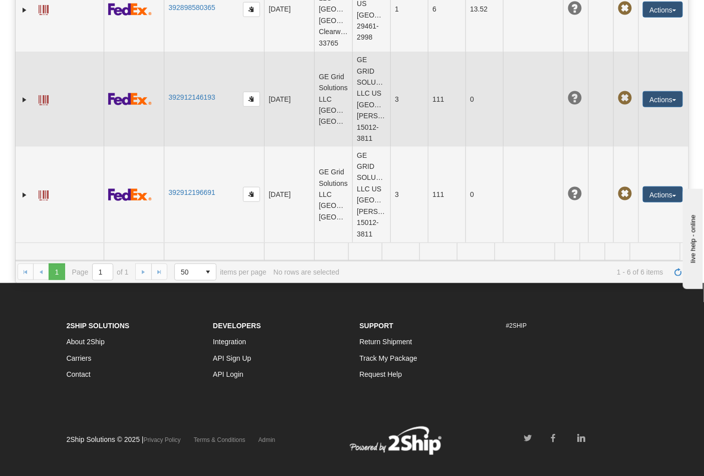
click at [618, 91] on span at bounding box center [625, 98] width 14 height 14
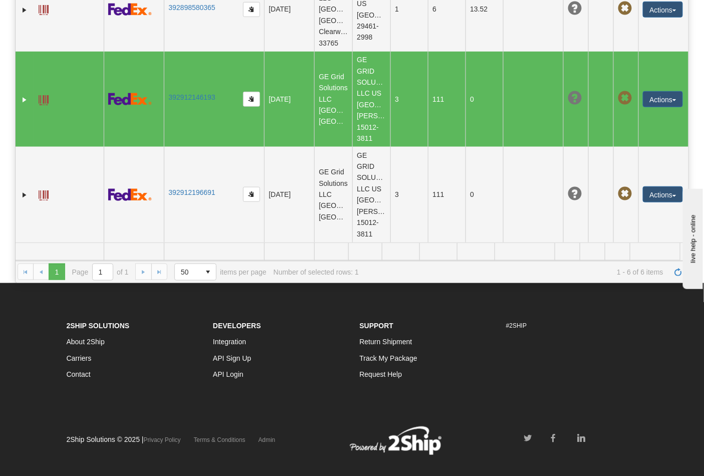
click at [618, 91] on span at bounding box center [625, 98] width 14 height 14
click at [648, 91] on button "Actions" at bounding box center [663, 99] width 40 height 16
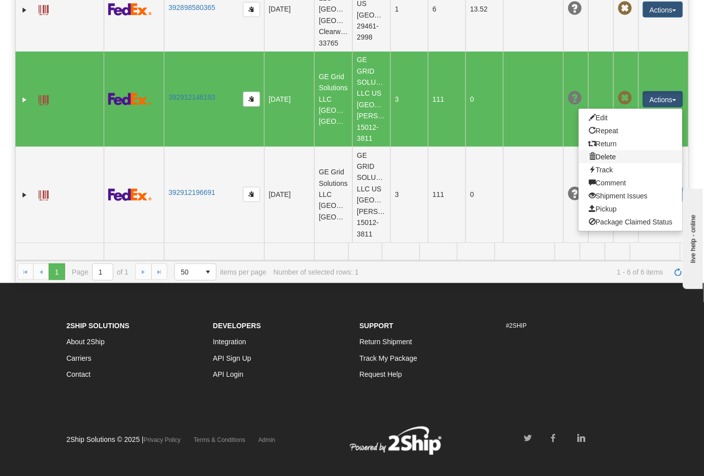
click at [600, 150] on link "Delete" at bounding box center [631, 156] width 104 height 13
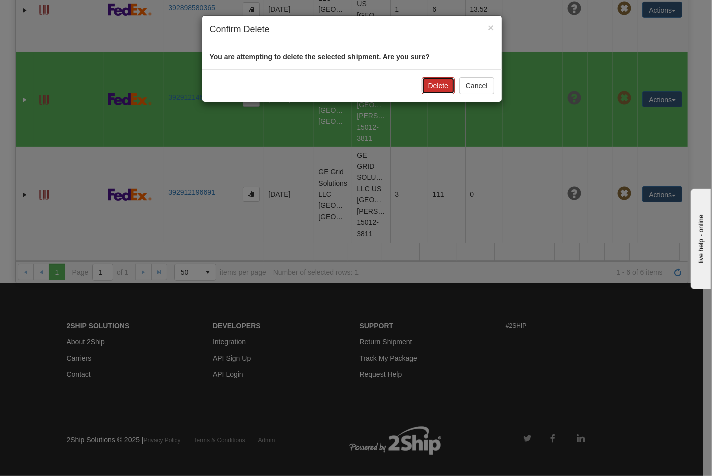
click at [436, 84] on button "Delete" at bounding box center [438, 85] width 33 height 17
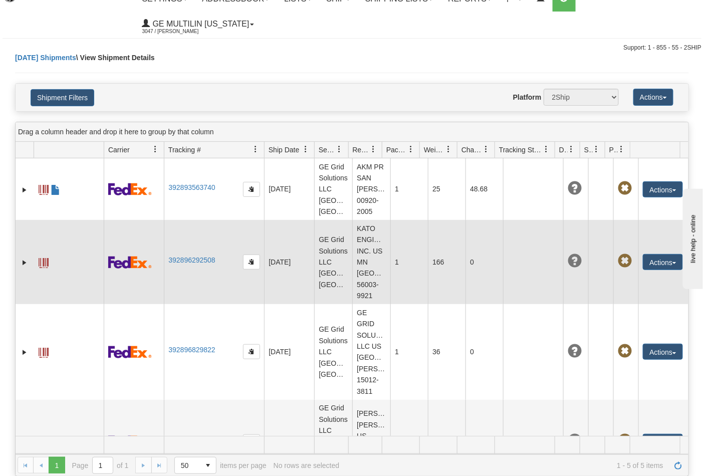
scroll to position [0, 0]
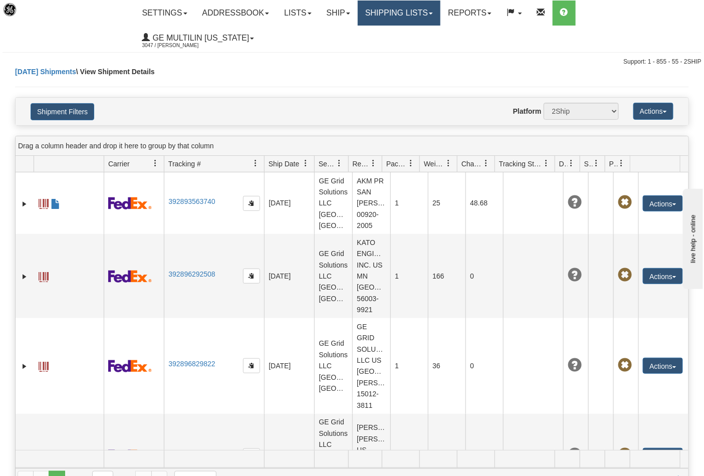
click at [386, 7] on link "Shipping lists" at bounding box center [399, 13] width 83 height 25
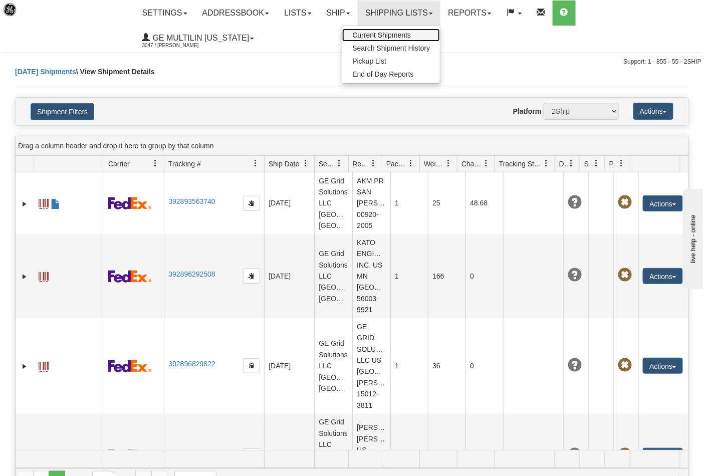
click at [391, 29] on link "Current Shipments" at bounding box center [391, 35] width 98 height 13
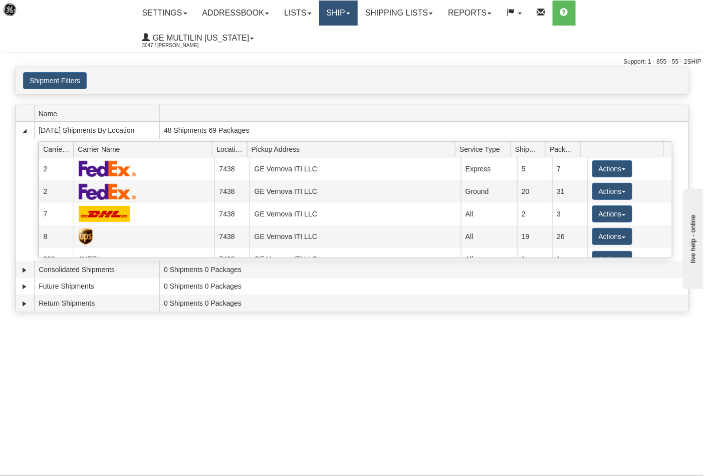
click at [327, 13] on link "Ship" at bounding box center [338, 13] width 39 height 25
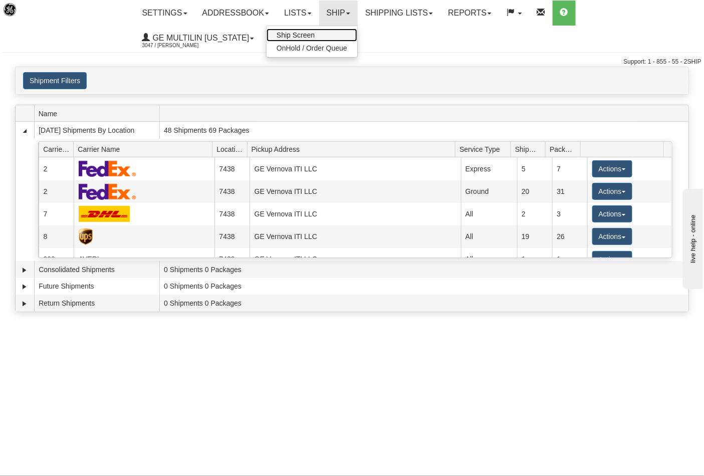
click at [320, 30] on link "Ship Screen" at bounding box center [312, 35] width 91 height 13
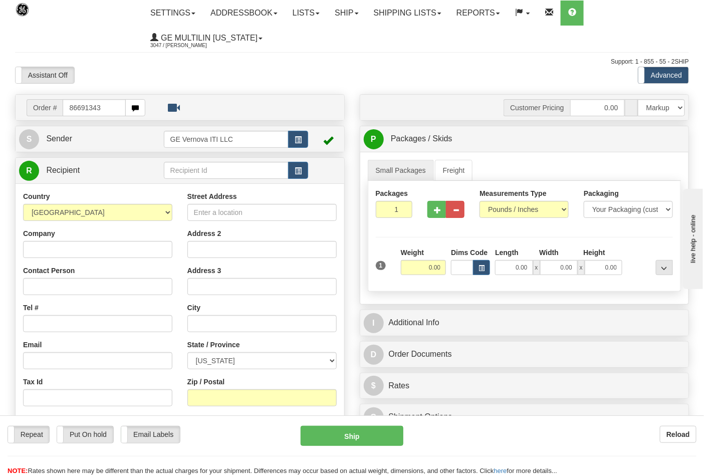
type input "86691343"
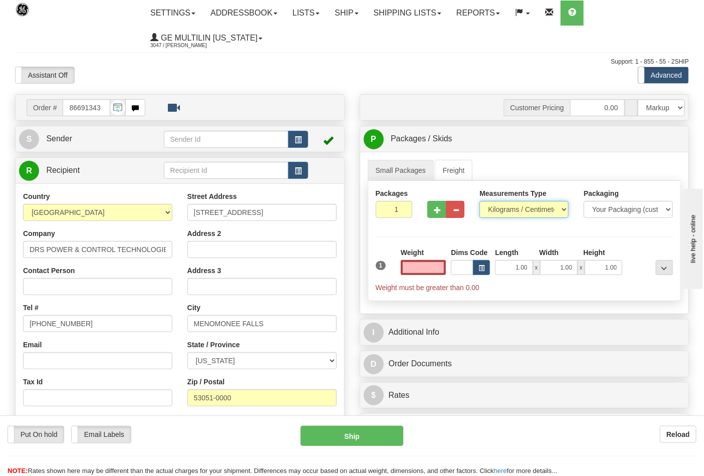
type input "0.00"
click at [498, 205] on select "Pounds / Inches Kilograms / Centimeters" at bounding box center [523, 209] width 89 height 17
select select "0"
click at [479, 201] on select "Pounds / Inches Kilograms / Centimeters" at bounding box center [523, 209] width 89 height 17
click at [443, 213] on button "button" at bounding box center [436, 209] width 19 height 17
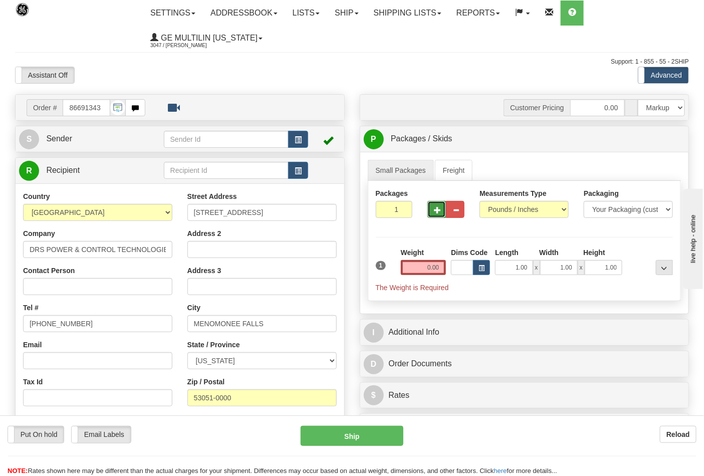
type input "2"
drag, startPoint x: 433, startPoint y: 276, endPoint x: 448, endPoint y: 276, distance: 14.5
click at [434, 276] on div "Total Weight 0.00" at bounding box center [423, 264] width 51 height 35
click at [441, 268] on input "0.00" at bounding box center [424, 267] width 46 height 15
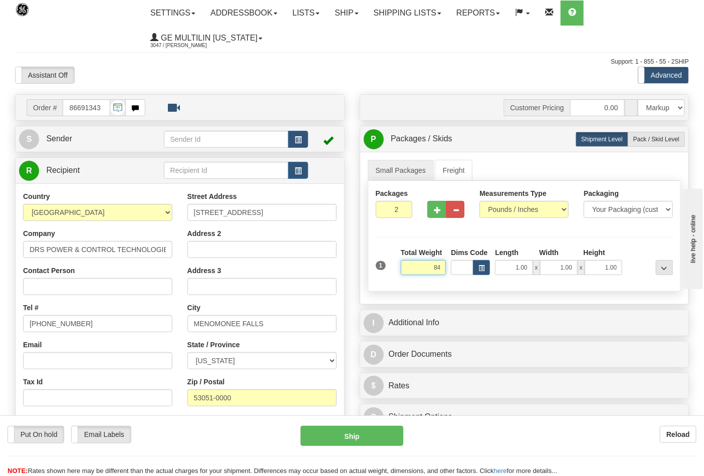
click button "Delete" at bounding box center [0, 0] width 0 height 0
type input "84.00"
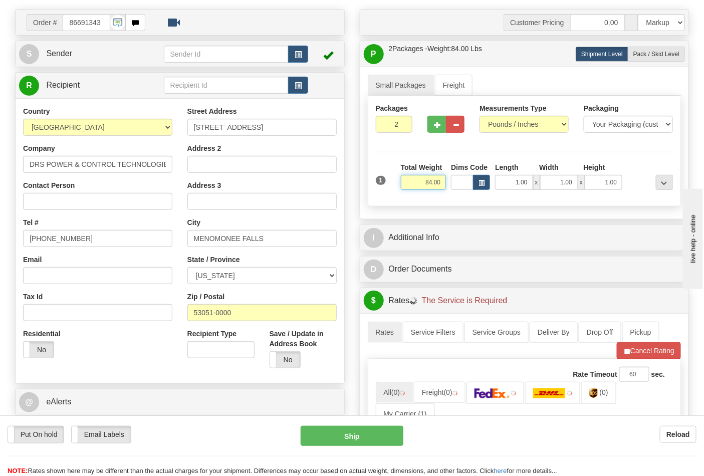
scroll to position [167, 0]
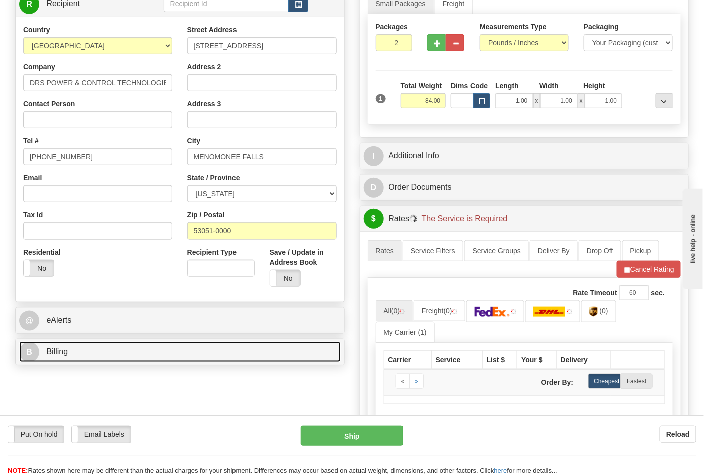
click at [83, 348] on link "B Billing" at bounding box center [180, 352] width 322 height 21
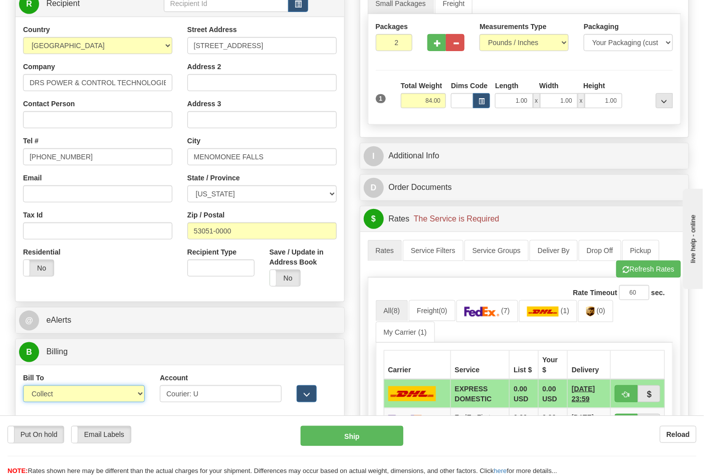
drag, startPoint x: 78, startPoint y: 391, endPoint x: 71, endPoint y: 401, distance: 12.2
click at [78, 391] on select "Sender Recipient Third Party Collect" at bounding box center [84, 393] width 122 height 17
select select "2"
click at [23, 387] on select "Sender Recipient Third Party Collect" at bounding box center [84, 393] width 122 height 17
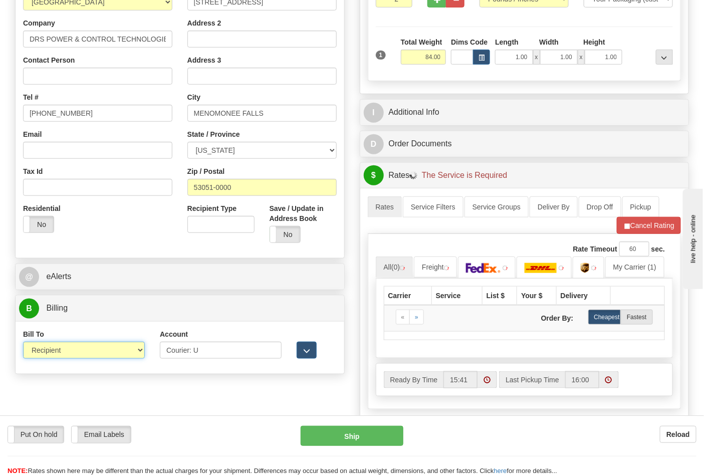
scroll to position [334, 0]
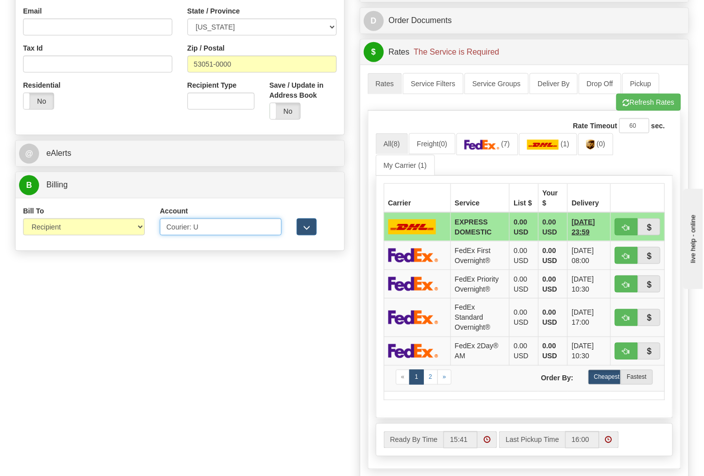
drag, startPoint x: 193, startPoint y: 226, endPoint x: 113, endPoint y: 233, distance: 80.0
click at [113, 233] on div "Bill To Sender Recipient Third Party Collect Account Courier: U 3rd Party Accou…" at bounding box center [180, 224] width 329 height 37
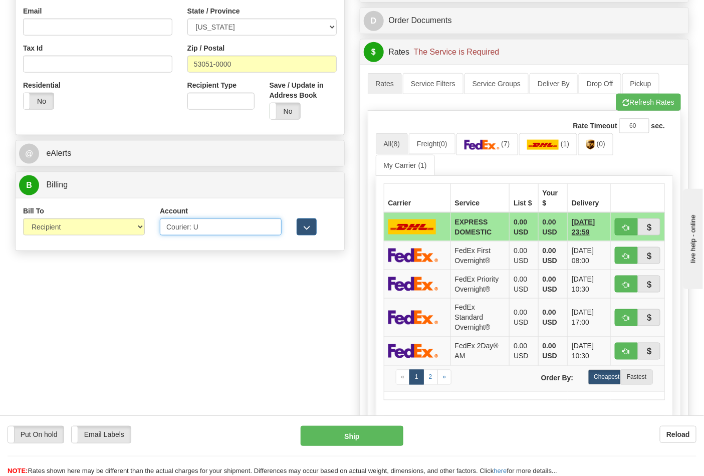
paste input "47511W"
type input "47511W"
click at [628, 108] on button "Refresh Rates" at bounding box center [648, 102] width 65 height 17
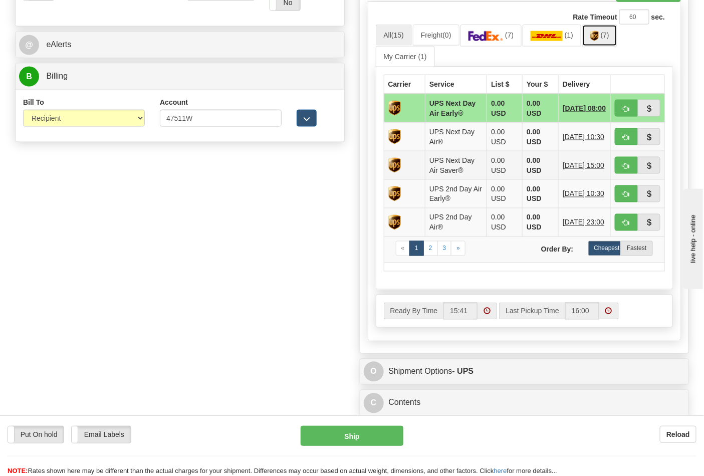
scroll to position [445, 0]
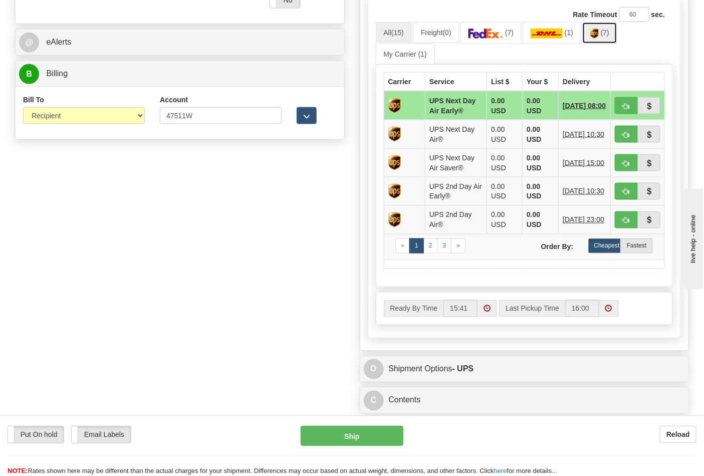
click at [613, 38] on link "(7)" at bounding box center [599, 33] width 35 height 22
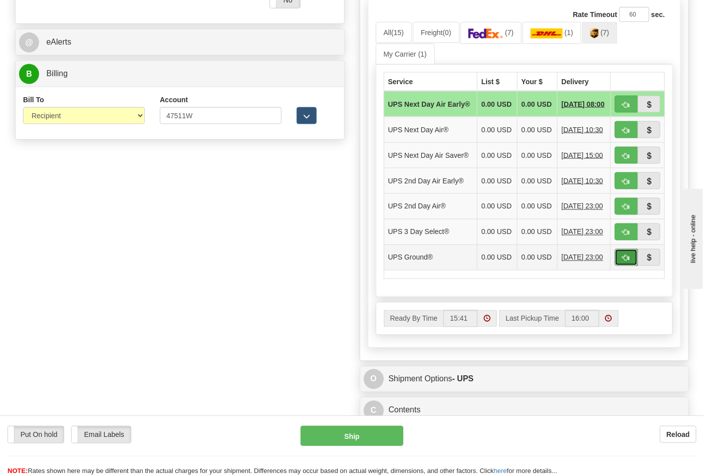
click at [625, 262] on span "button" at bounding box center [626, 258] width 7 height 7
type input "03"
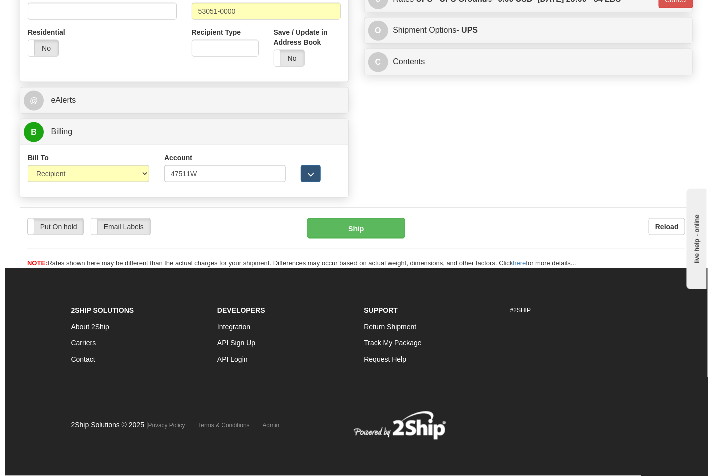
scroll to position [388, 0]
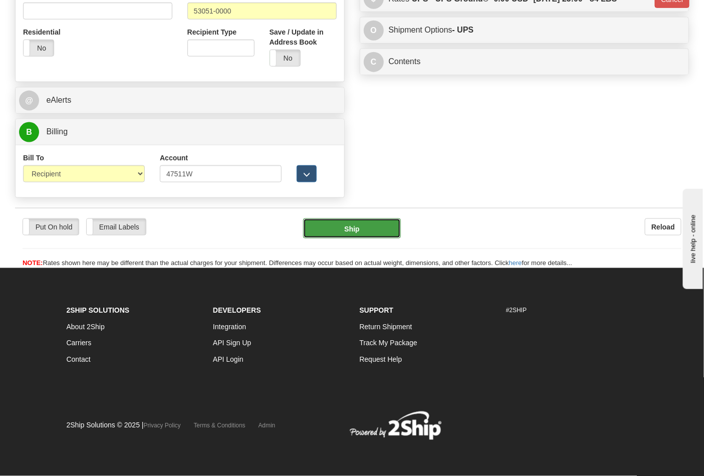
click at [369, 226] on button "Ship" at bounding box center [351, 228] width 97 height 20
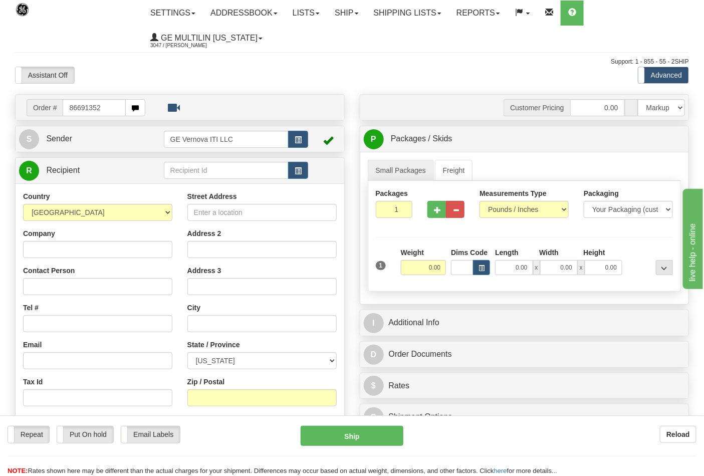
type input "86691352"
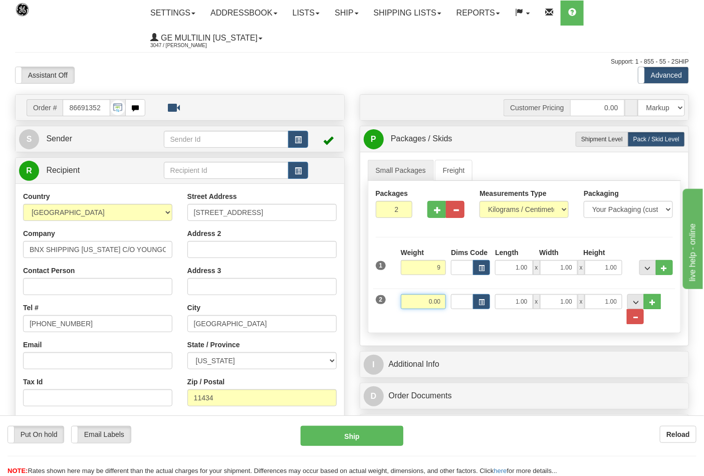
type input "9.00"
click at [442, 308] on input "0.00" at bounding box center [424, 301] width 46 height 15
type input "4.00"
drag, startPoint x: 507, startPoint y: 208, endPoint x: 505, endPoint y: 218, distance: 10.2
click at [507, 208] on select "Pounds / Inches Kilograms / Centimeters" at bounding box center [523, 209] width 89 height 17
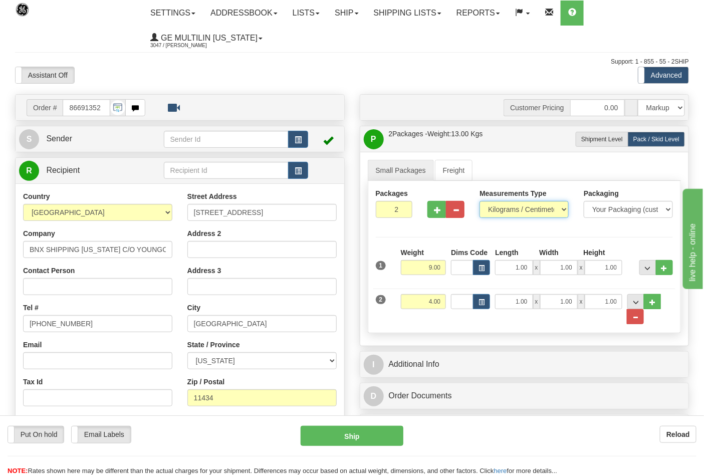
select select "0"
click at [479, 201] on select "Pounds / Inches Kilograms / Centimeters" at bounding box center [523, 209] width 89 height 17
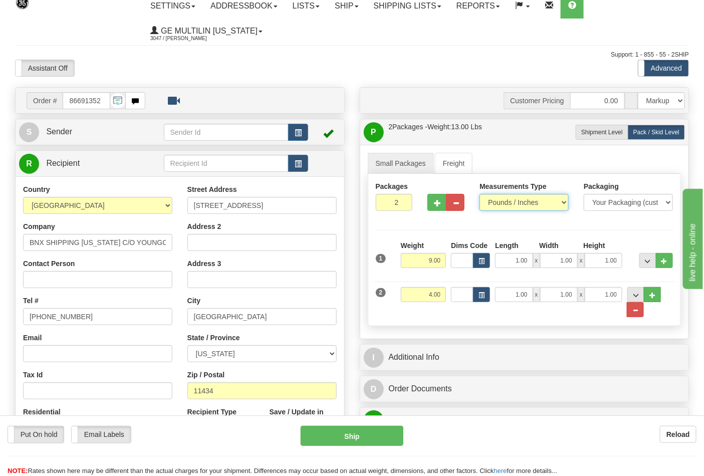
scroll to position [167, 0]
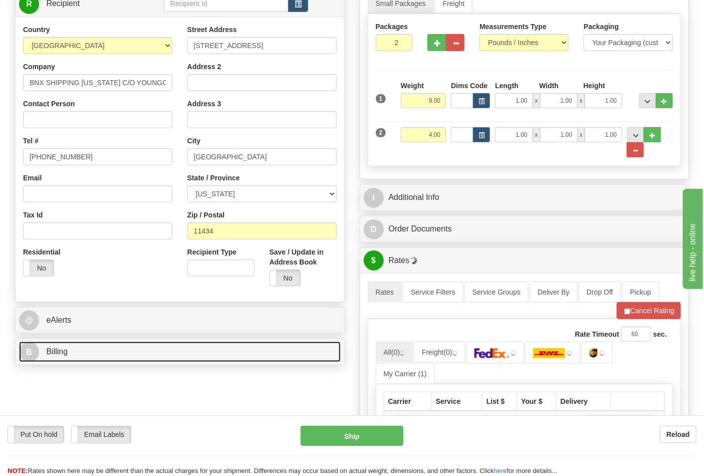
click at [132, 353] on link "B Billing" at bounding box center [180, 352] width 322 height 21
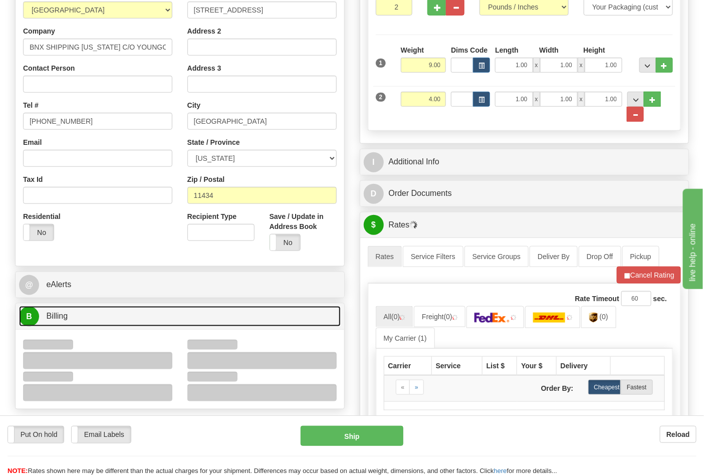
scroll to position [222, 0]
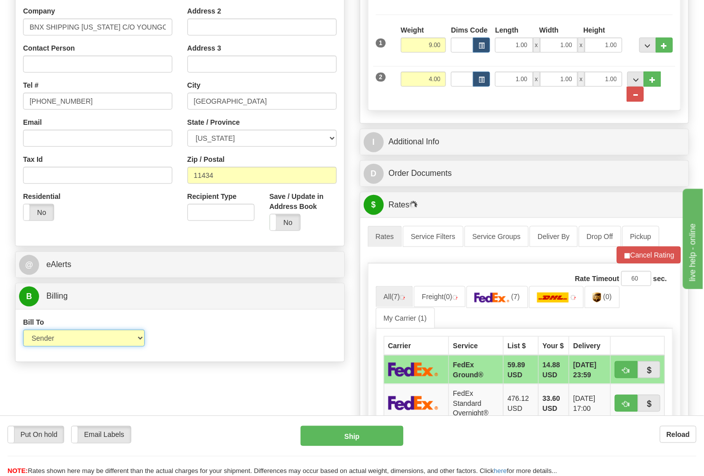
click at [77, 335] on select "Sender Recipient Third Party Collect" at bounding box center [84, 338] width 122 height 17
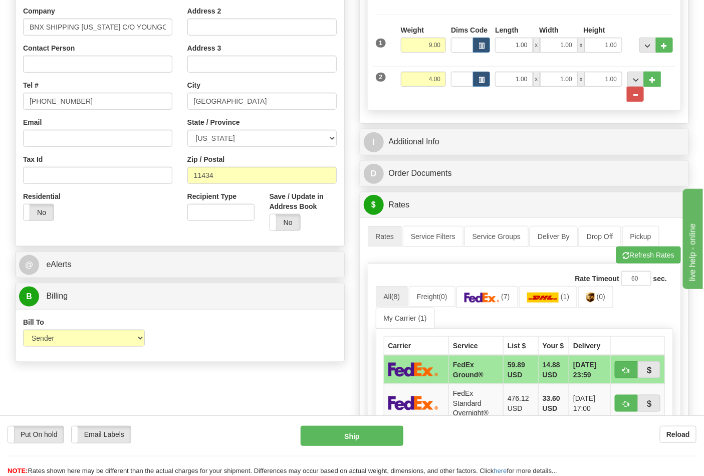
click at [207, 341] on div "Bill To Sender Recipient Third Party Collect Account 3rd Party Account List Ple…" at bounding box center [180, 335] width 329 height 37
click at [603, 307] on link "(0)" at bounding box center [595, 297] width 35 height 22
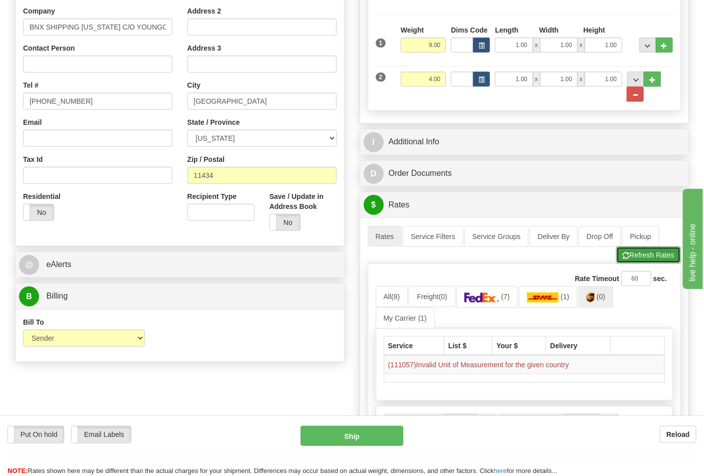
click at [629, 262] on button "Refresh Rates" at bounding box center [648, 254] width 65 height 17
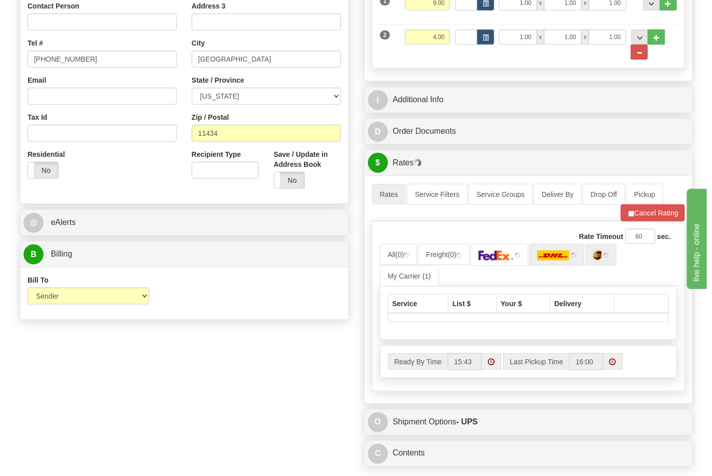
scroll to position [334, 0]
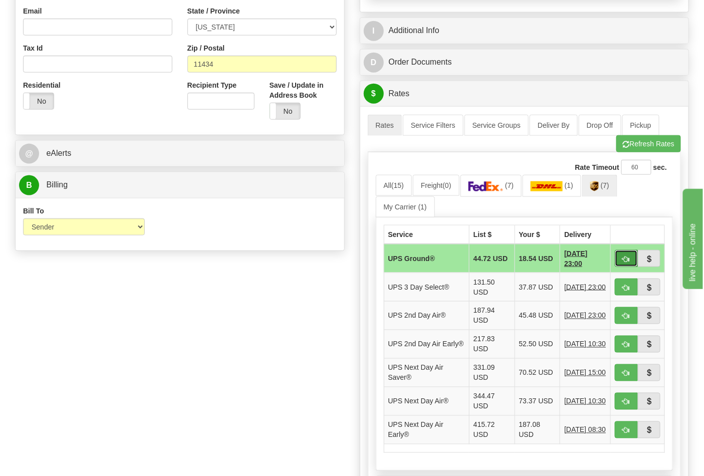
click at [629, 258] on span "button" at bounding box center [626, 259] width 7 height 7
type input "03"
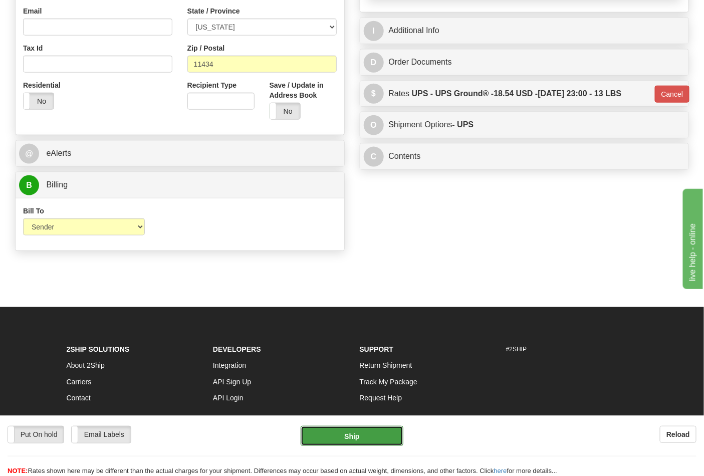
click at [363, 434] on button "Ship" at bounding box center [352, 436] width 102 height 20
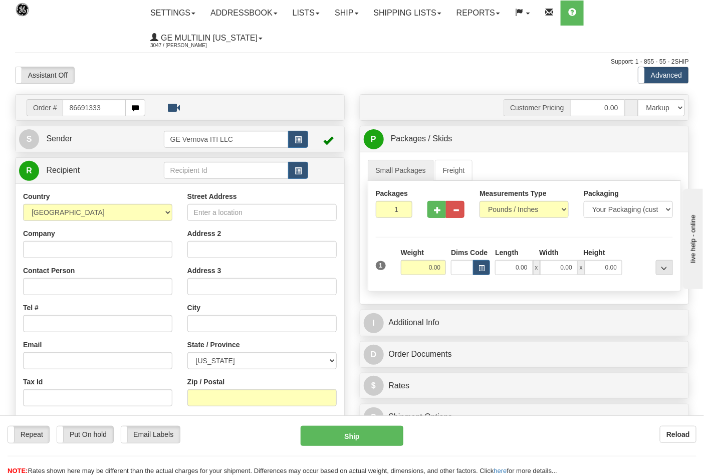
type input "86691333"
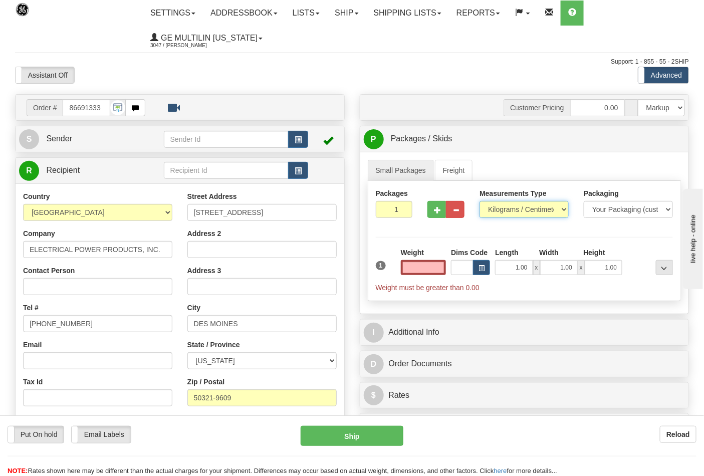
type input "0.00"
click at [501, 215] on select "Pounds / Inches Kilograms / Centimeters" at bounding box center [523, 209] width 89 height 17
select select "0"
click at [479, 201] on select "Pounds / Inches Kilograms / Centimeters" at bounding box center [523, 209] width 89 height 17
click at [442, 271] on input "0.00" at bounding box center [424, 267] width 46 height 15
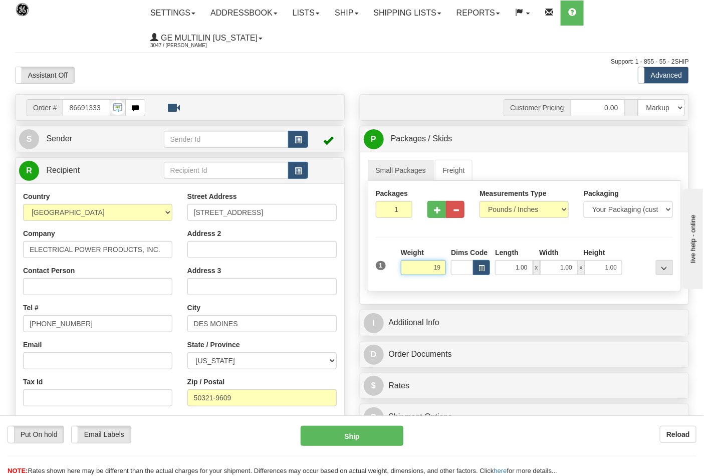
click button "Delete" at bounding box center [0, 0] width 0 height 0
type input "19.00"
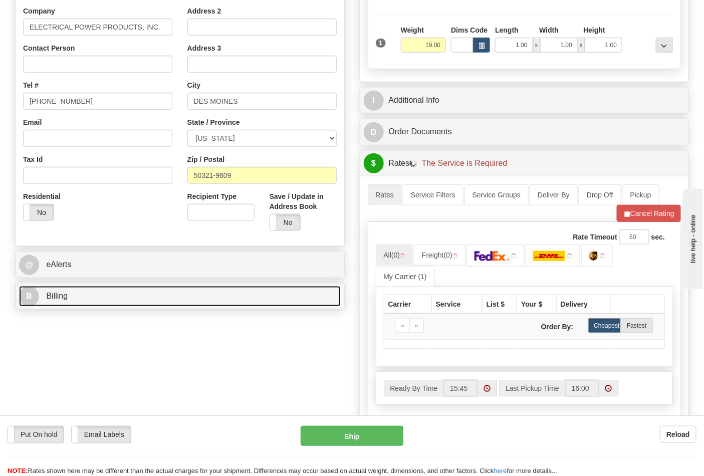
click at [101, 292] on link "B Billing" at bounding box center [180, 296] width 322 height 21
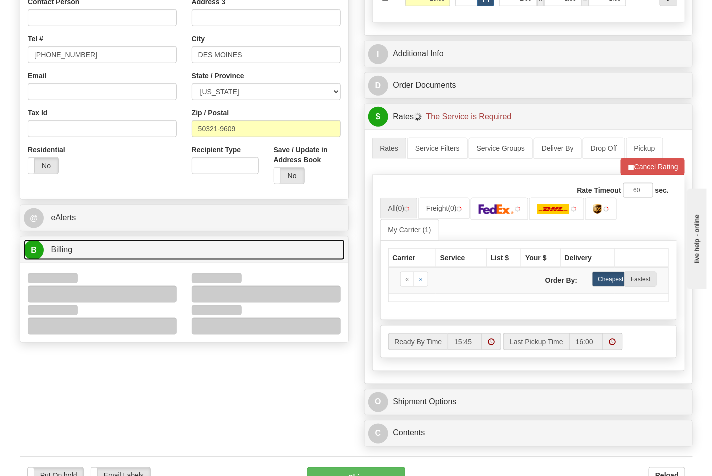
scroll to position [334, 0]
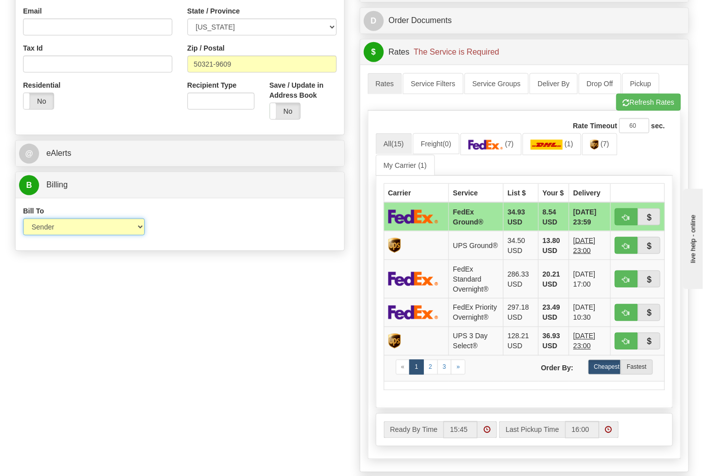
click at [61, 229] on select "Sender Recipient Third Party Collect" at bounding box center [84, 226] width 122 height 17
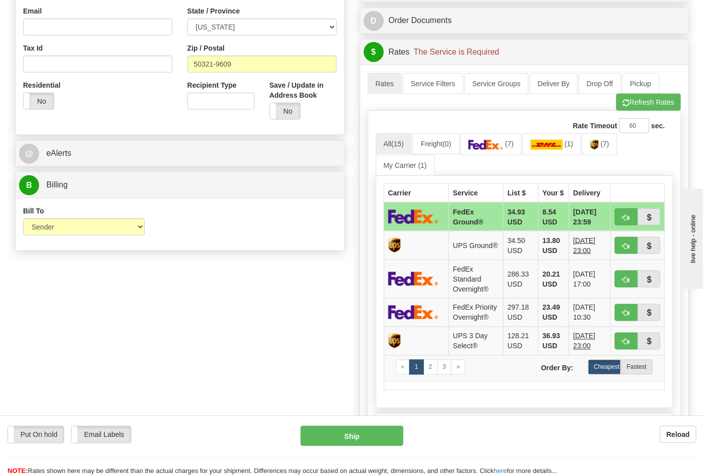
click at [206, 236] on div "Bill To Sender Recipient Third Party Collect Account 3rd Party Account List Ple…" at bounding box center [180, 224] width 329 height 37
click at [609, 146] on span "(7)" at bounding box center [605, 144] width 9 height 8
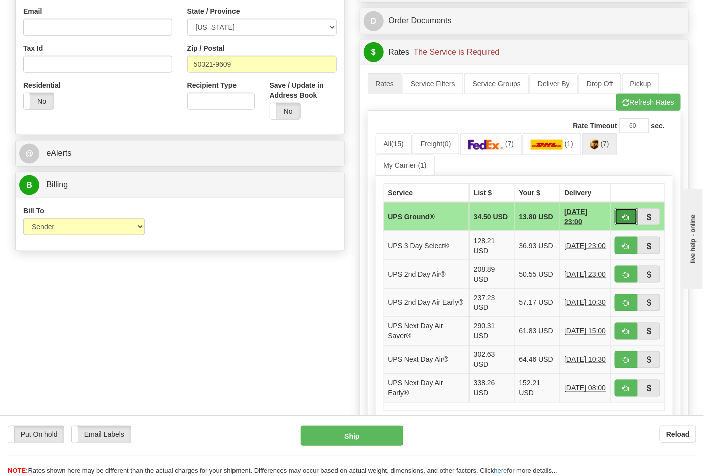
click at [622, 214] on button "button" at bounding box center [626, 216] width 23 height 17
type input "03"
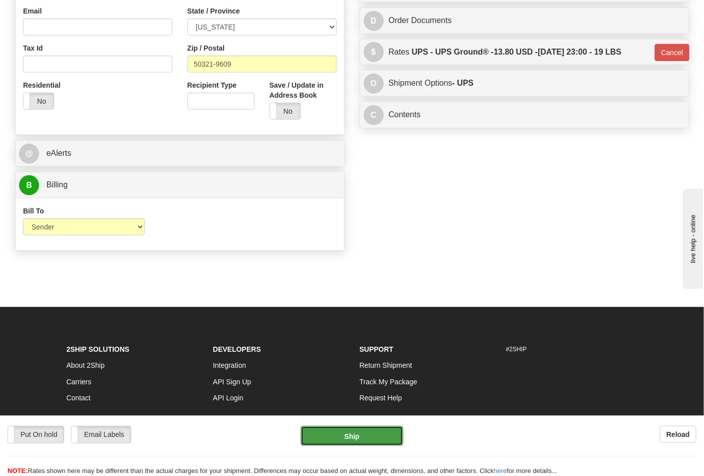
click at [351, 436] on button "Ship" at bounding box center [352, 436] width 102 height 20
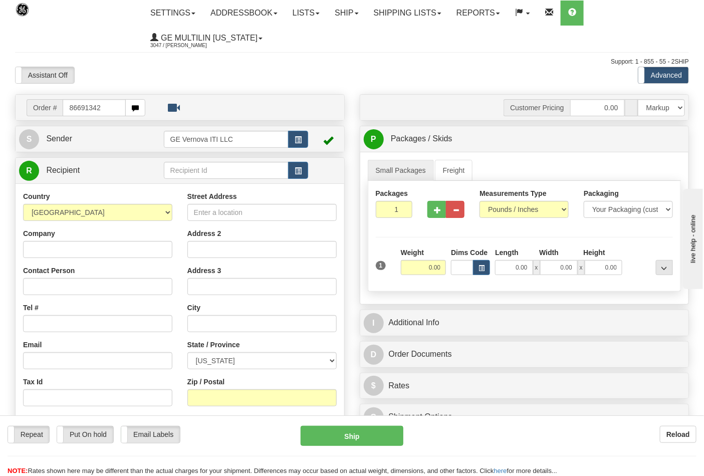
type input "86691342"
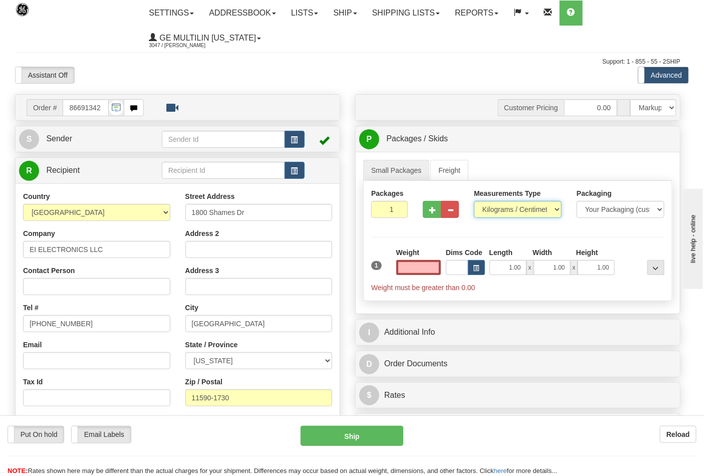
type input "0.00"
click at [505, 211] on select "Pounds / Inches Kilograms / Centimeters" at bounding box center [518, 209] width 88 height 17
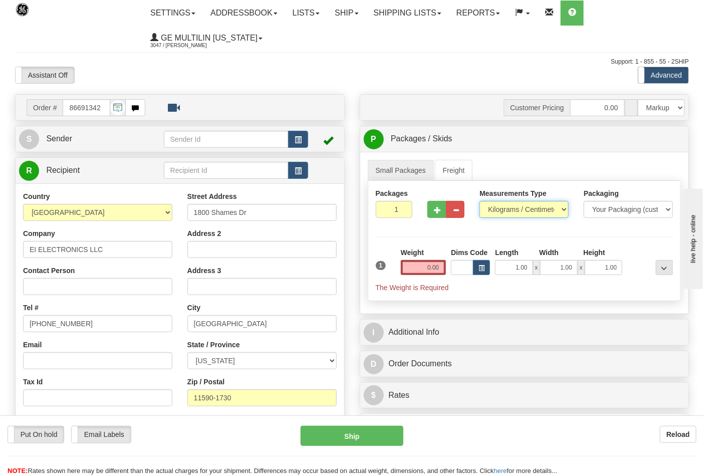
select select "0"
click at [479, 201] on select "Pounds / Inches Kilograms / Centimeters" at bounding box center [523, 209] width 89 height 17
click at [439, 267] on input "0.00" at bounding box center [424, 267] width 46 height 15
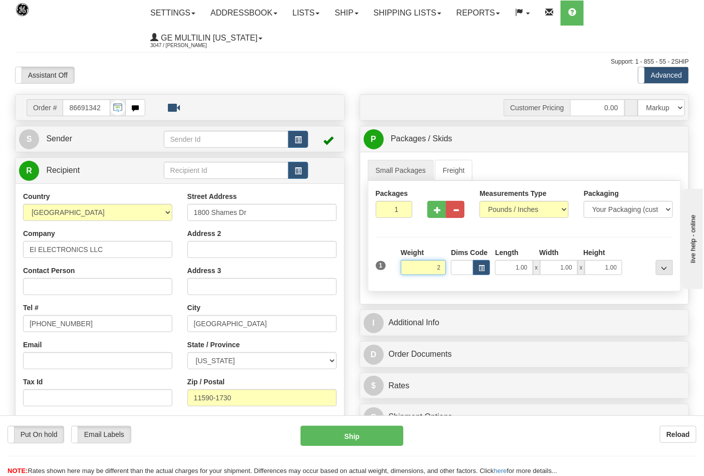
click button "Delete" at bounding box center [0, 0] width 0 height 0
type input "2.00"
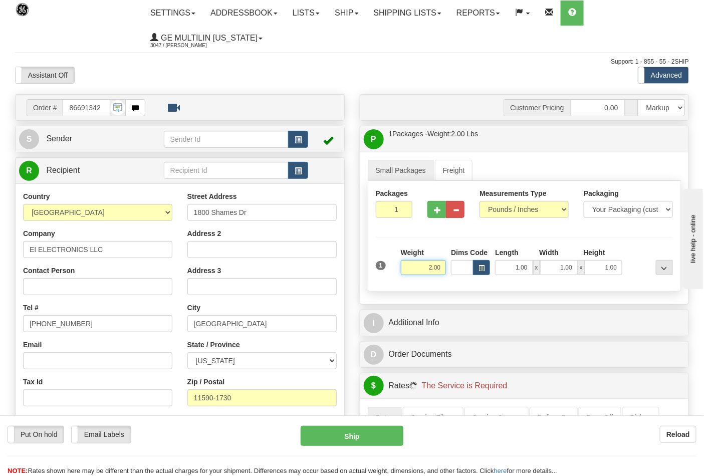
scroll to position [167, 0]
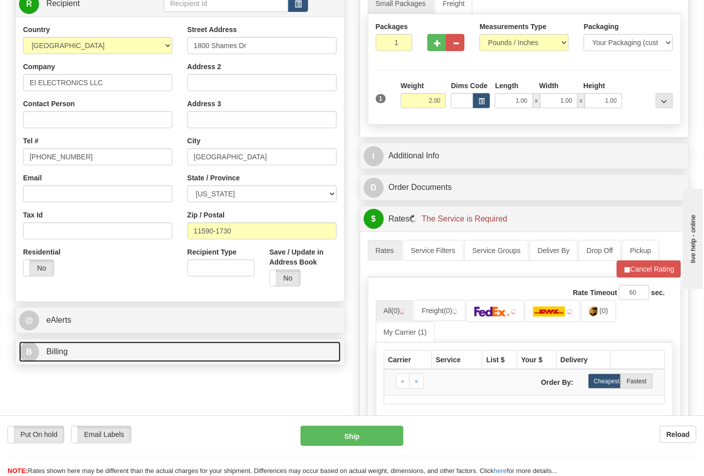
click at [66, 356] on span "Billing" at bounding box center [57, 351] width 22 height 9
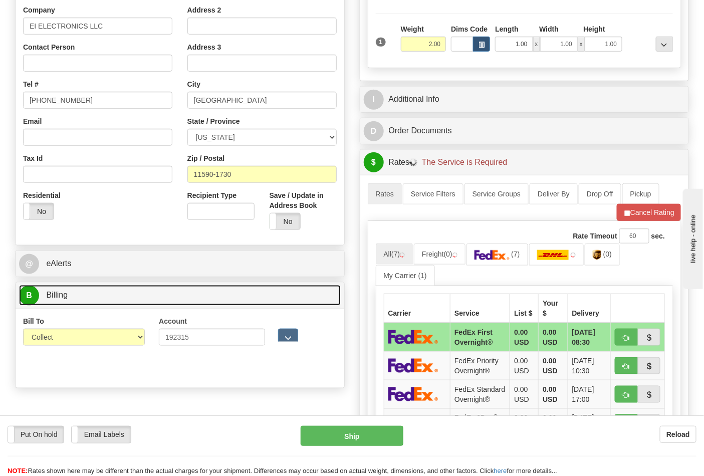
scroll to position [278, 0]
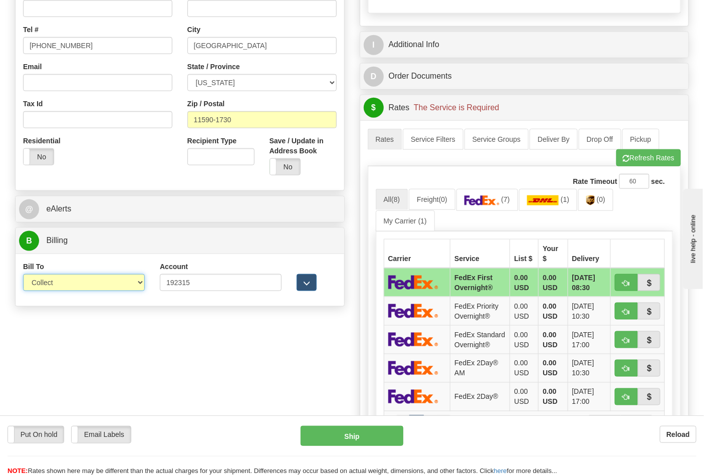
click at [53, 287] on select "Sender Recipient Third Party Collect" at bounding box center [84, 282] width 122 height 17
select select "2"
click at [23, 275] on select "Sender Recipient Third Party Collect" at bounding box center [84, 282] width 122 height 17
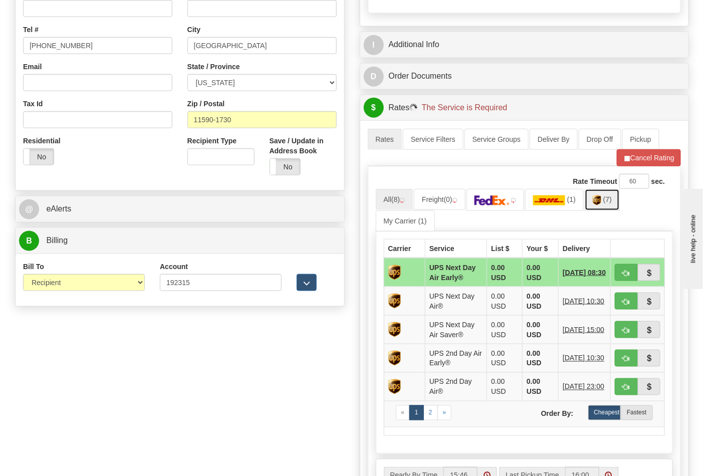
click at [601, 205] on img at bounding box center [597, 200] width 9 height 10
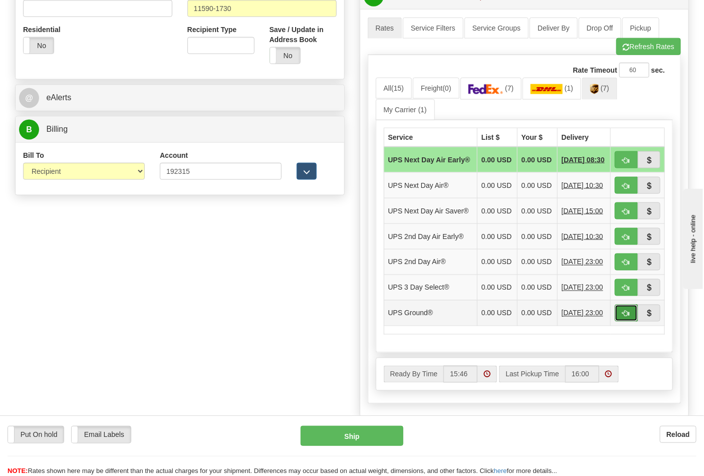
click at [621, 322] on button "button" at bounding box center [626, 313] width 23 height 17
type input "03"
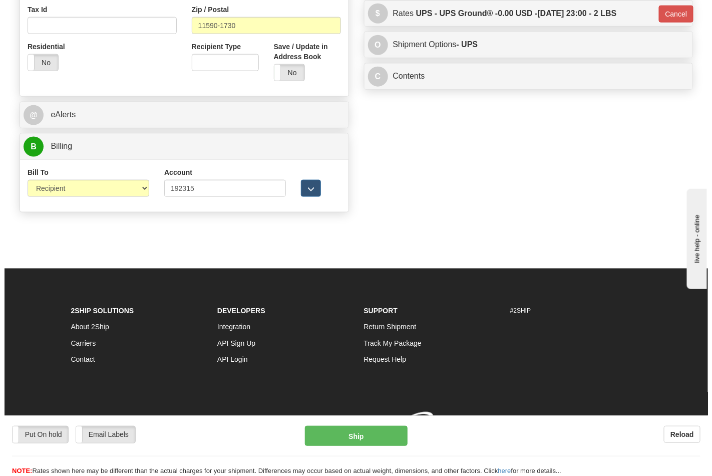
scroll to position [374, 0]
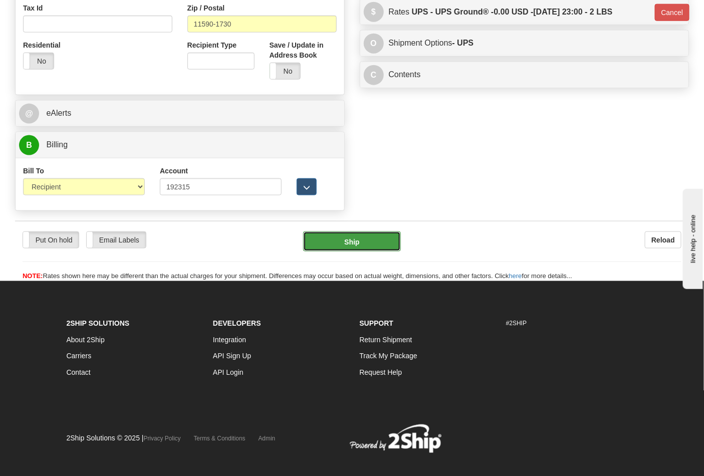
click at [344, 246] on button "Ship" at bounding box center [351, 241] width 97 height 20
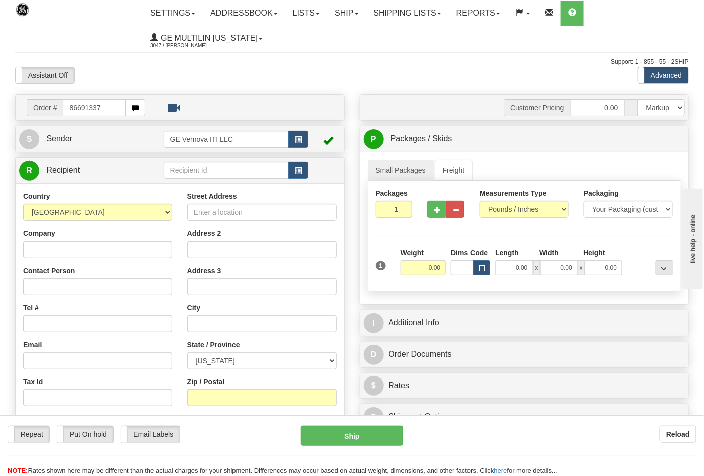
type input "86691337"
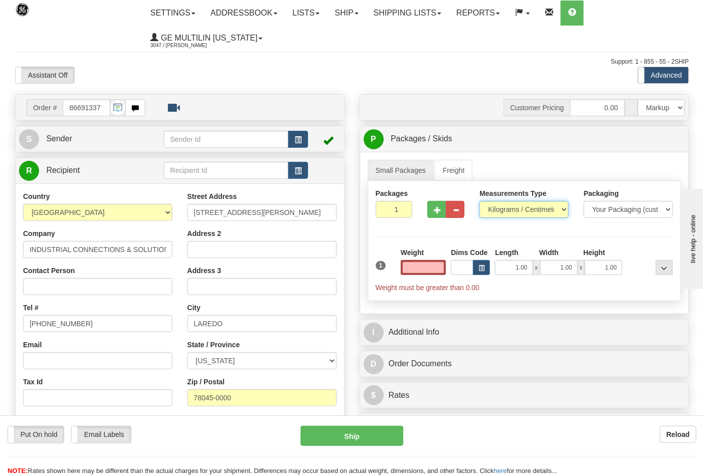
type input "0.00"
click at [508, 213] on select "Pounds / Inches Kilograms / Centimeters" at bounding box center [523, 209] width 89 height 17
select select "0"
click at [479, 201] on select "Pounds / Inches Kilograms / Centimeters" at bounding box center [523, 209] width 89 height 17
click at [440, 209] on span "button" at bounding box center [437, 210] width 7 height 7
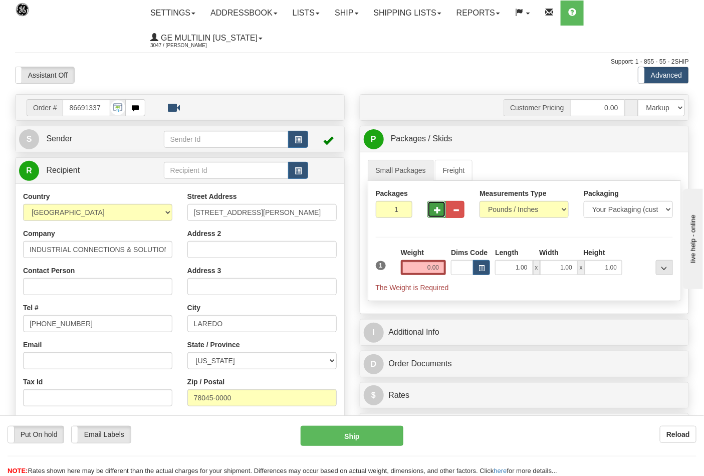
type input "2"
click at [440, 274] on input "0.00" at bounding box center [424, 267] width 46 height 15
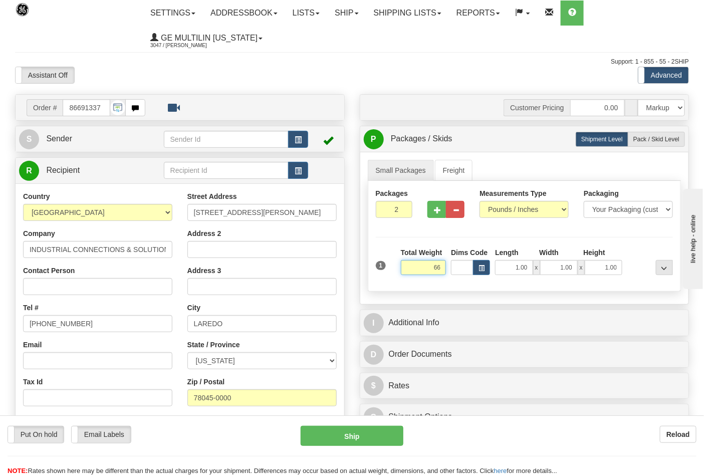
click button "Delete" at bounding box center [0, 0] width 0 height 0
type input "66.00"
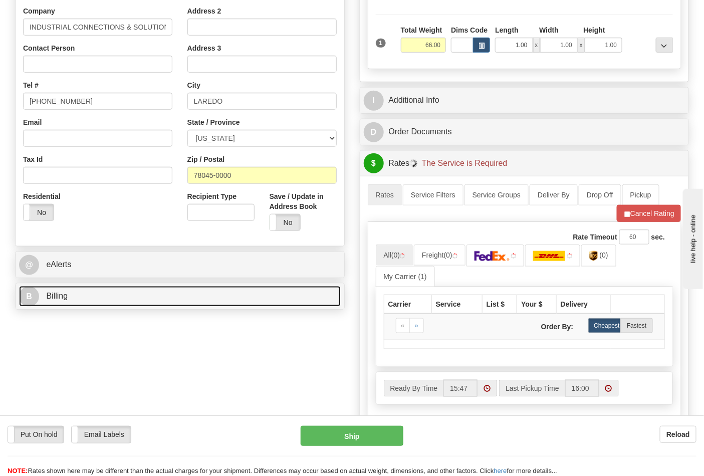
click at [86, 296] on link "B Billing" at bounding box center [180, 296] width 322 height 21
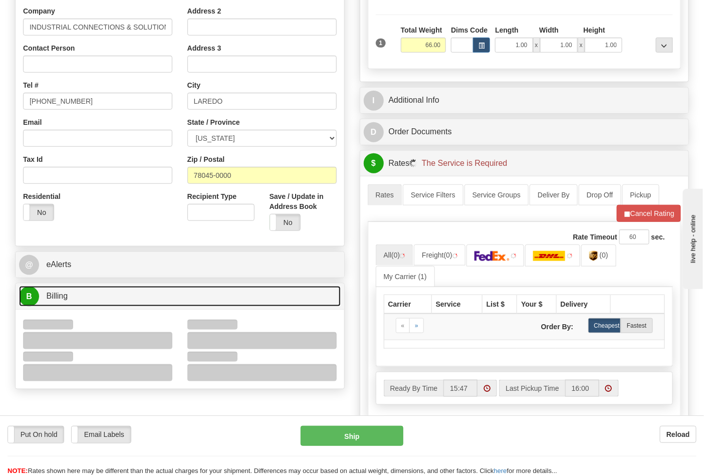
scroll to position [278, 0]
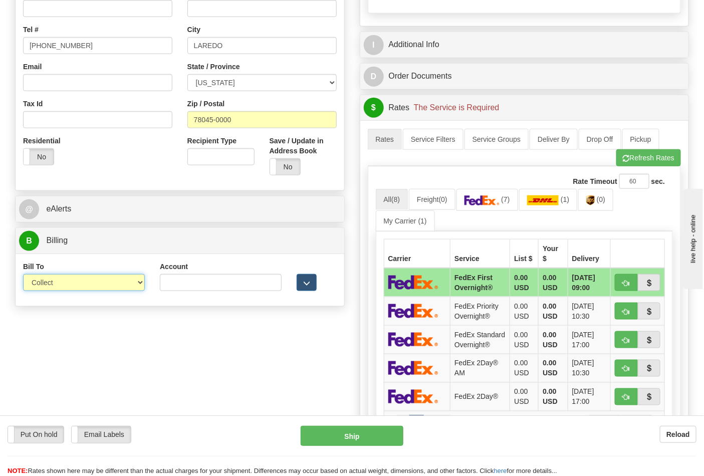
click at [97, 283] on select "Sender Recipient Third Party Collect" at bounding box center [84, 282] width 122 height 17
select select "2"
click at [23, 275] on select "Sender Recipient Third Party Collect" at bounding box center [84, 282] width 122 height 17
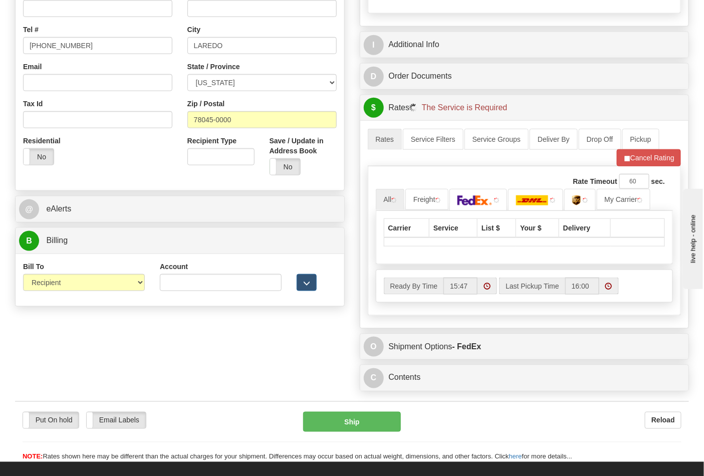
click at [156, 289] on div "Account 3rd Party Account List Please select" at bounding box center [220, 280] width 137 height 37
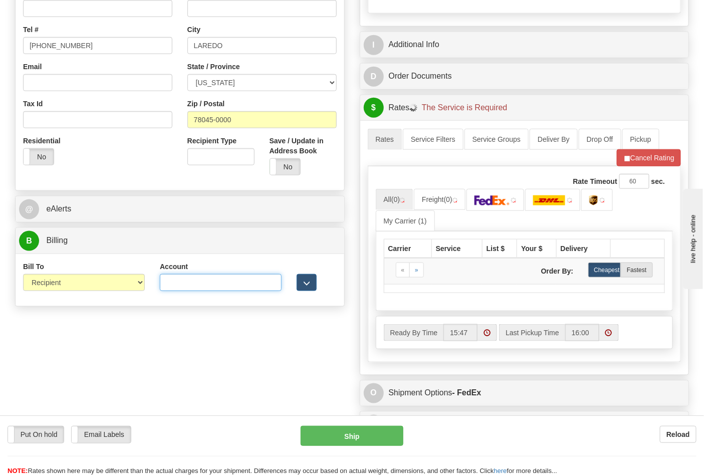
click at [171, 284] on input "Account" at bounding box center [221, 282] width 122 height 17
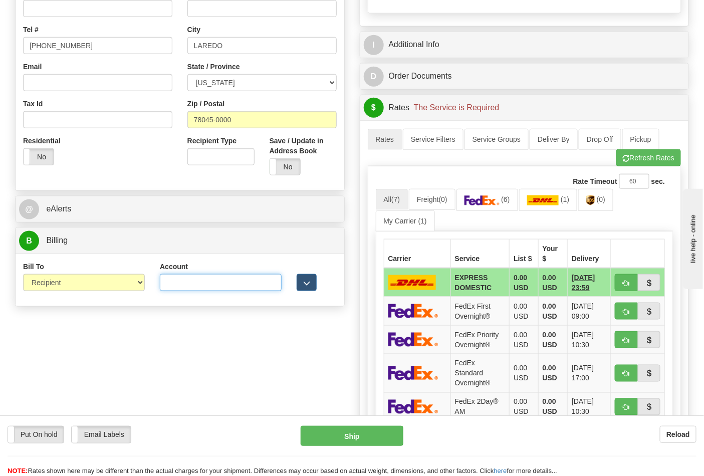
paste input "844904193"
type input "844904193"
click at [486, 204] on img at bounding box center [481, 200] width 35 height 10
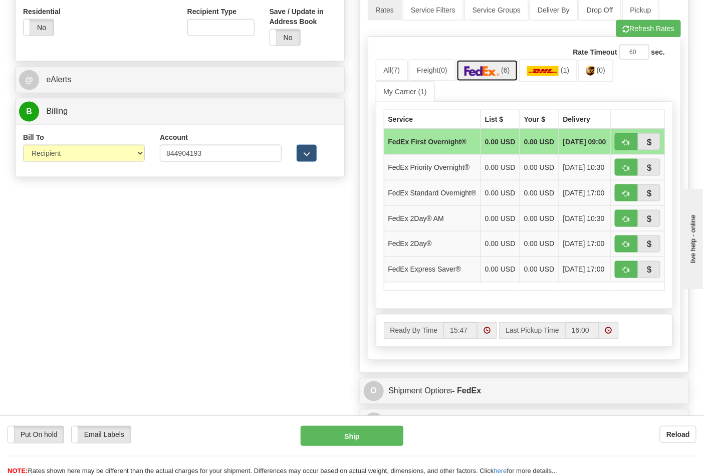
scroll to position [334, 0]
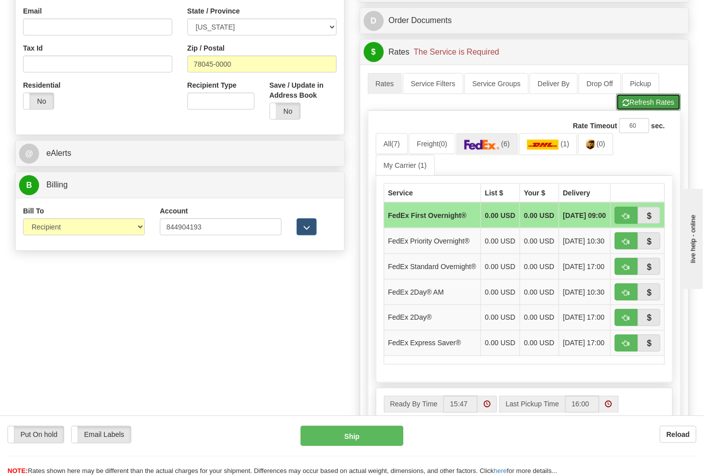
click at [627, 104] on span "button" at bounding box center [626, 103] width 7 height 7
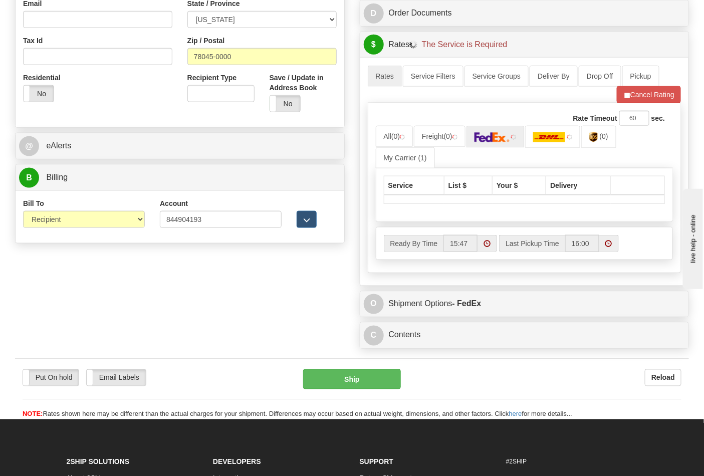
scroll to position [445, 0]
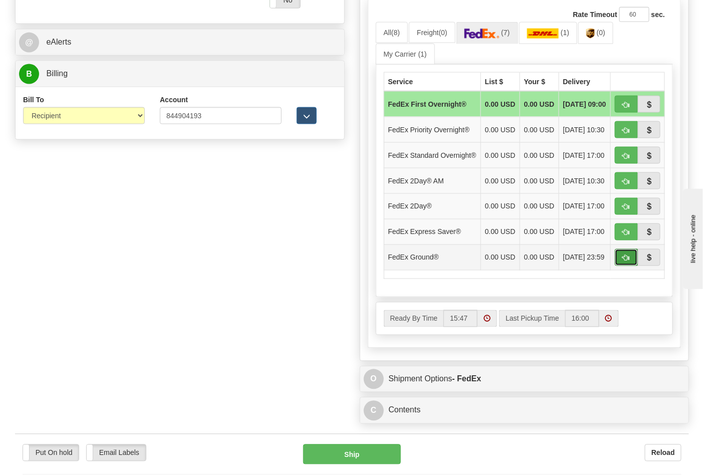
click at [629, 262] on span "button" at bounding box center [626, 258] width 7 height 7
type input "92"
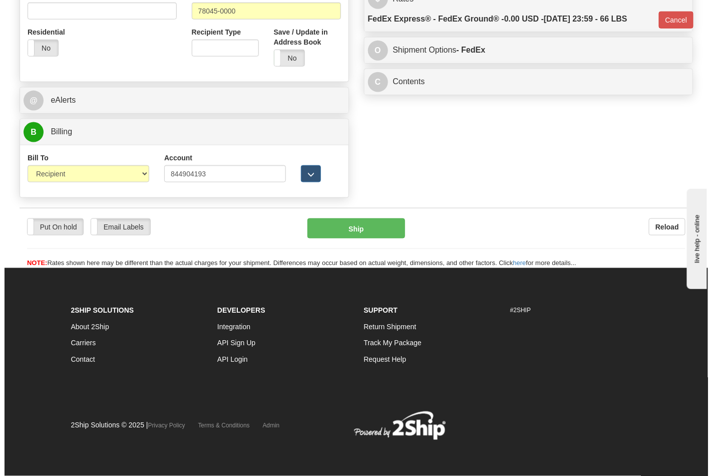
scroll to position [388, 0]
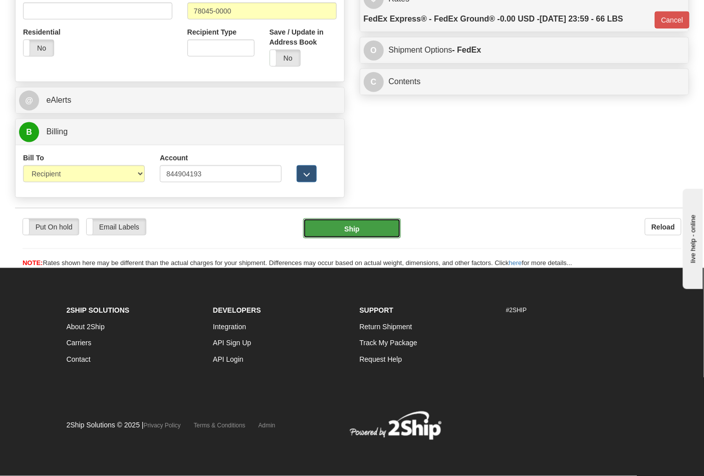
click at [389, 234] on button "Ship" at bounding box center [351, 228] width 97 height 20
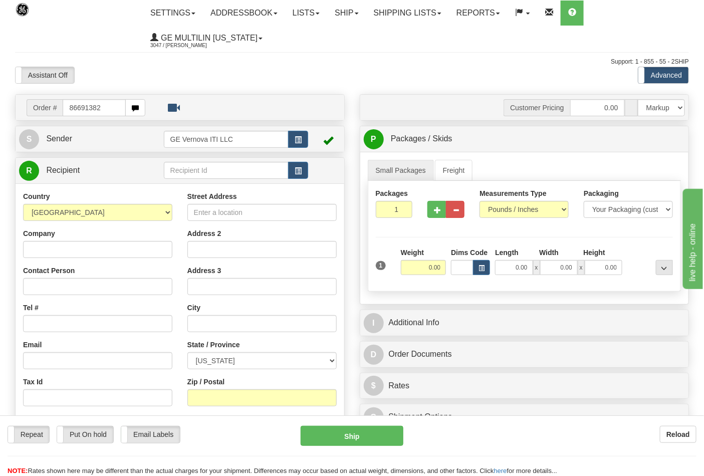
type input "86691382"
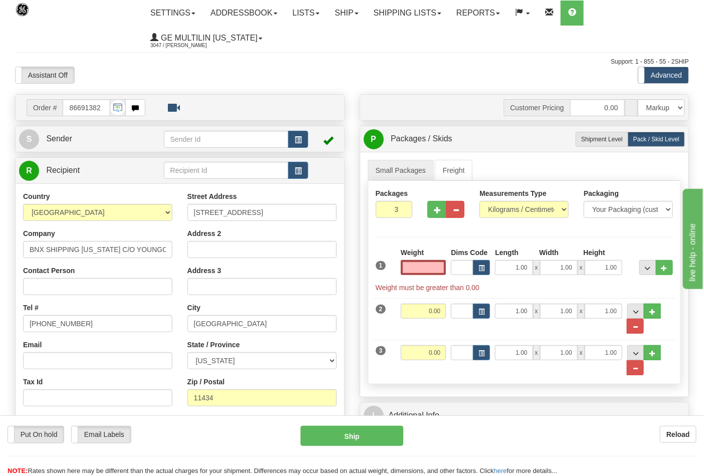
type input "0.00"
click at [500, 201] on div "Measurements Type Pounds / Inches Kilograms / Centimeters" at bounding box center [523, 203] width 89 height 30
click at [507, 215] on select "Pounds / Inches Kilograms / Centimeters" at bounding box center [523, 209] width 89 height 17
select select "0"
click at [479, 201] on select "Pounds / Inches Kilograms / Centimeters" at bounding box center [523, 209] width 89 height 17
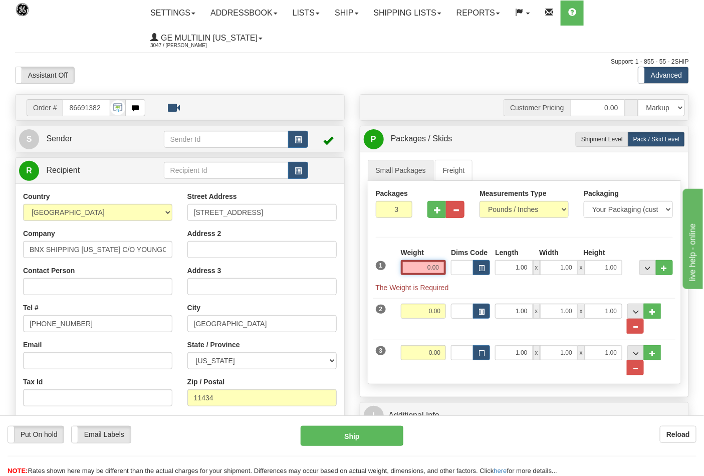
click at [442, 266] on input "0.00" at bounding box center [424, 267] width 46 height 15
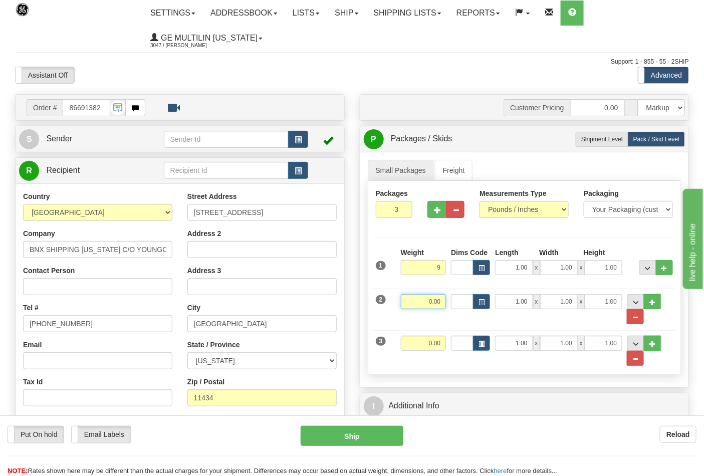
type input "9.00"
click at [441, 306] on input "0.00" at bounding box center [424, 301] width 46 height 15
type input "9.00"
click at [440, 344] on input "0.00" at bounding box center [424, 343] width 46 height 15
type input "9"
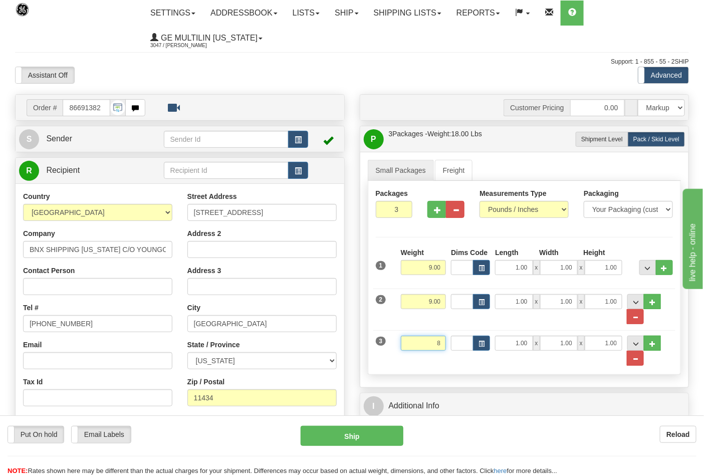
click button "Delete" at bounding box center [0, 0] width 0 height 0
type input "8.00"
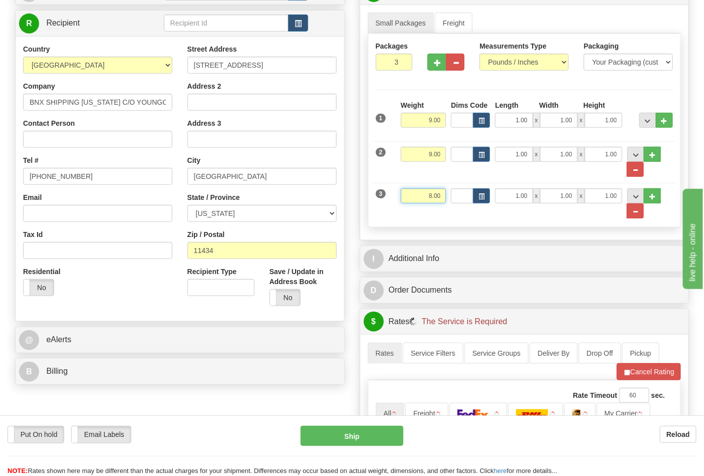
scroll to position [167, 0]
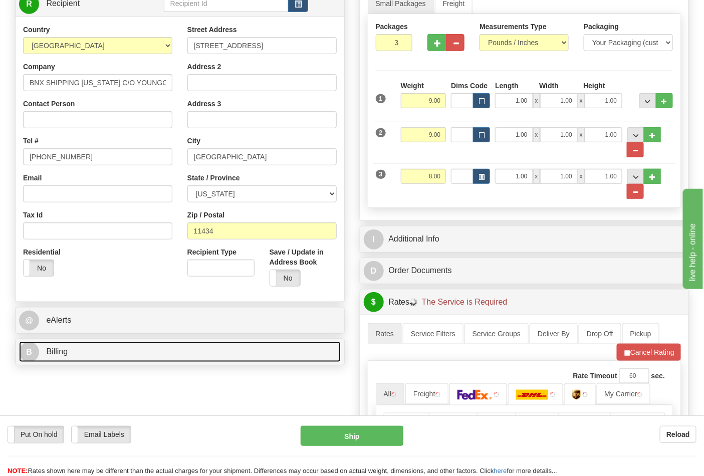
click at [154, 353] on link "B Billing" at bounding box center [180, 352] width 322 height 21
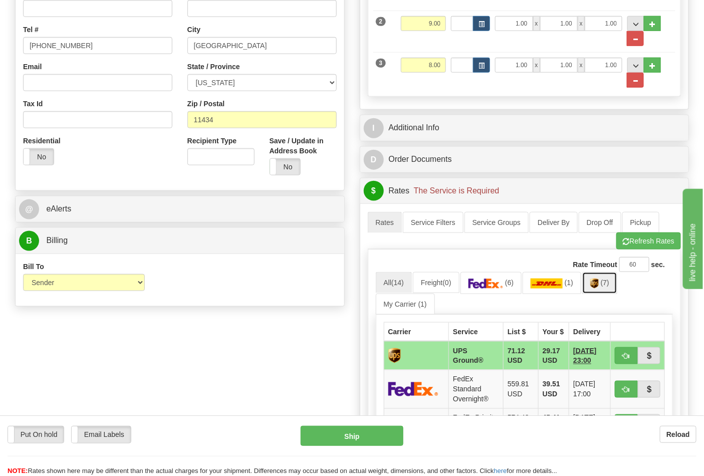
click at [598, 286] on img at bounding box center [594, 284] width 9 height 10
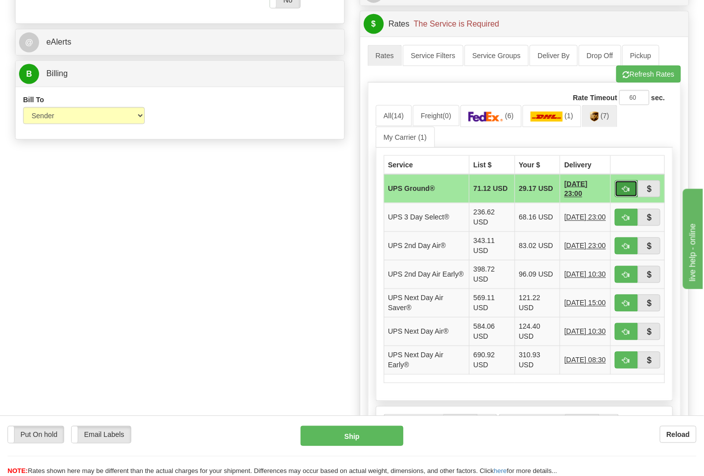
click at [623, 192] on span "button" at bounding box center [626, 189] width 7 height 7
type input "03"
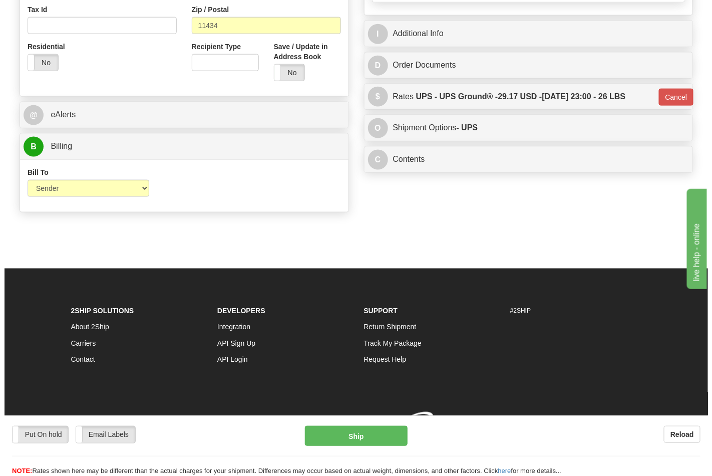
scroll to position [388, 0]
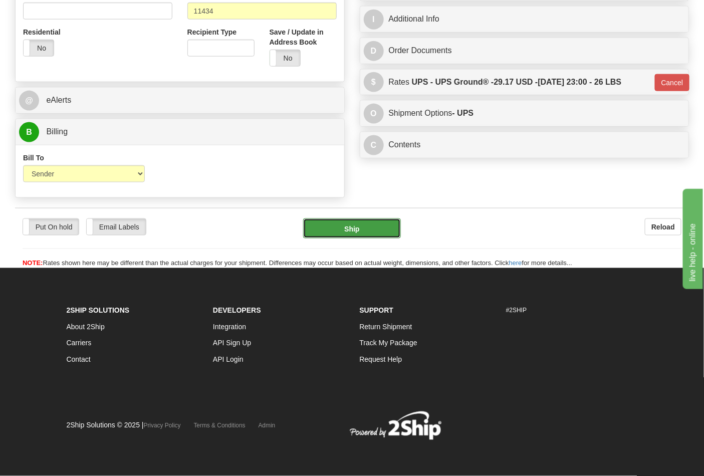
click at [336, 219] on button "Ship" at bounding box center [351, 228] width 97 height 20
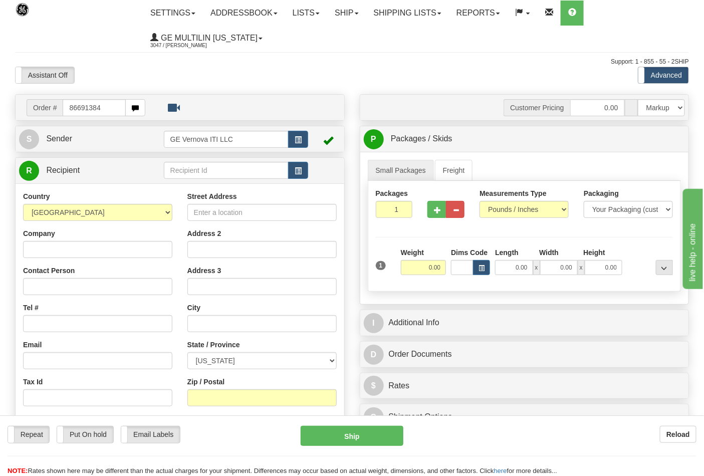
type input "86691384"
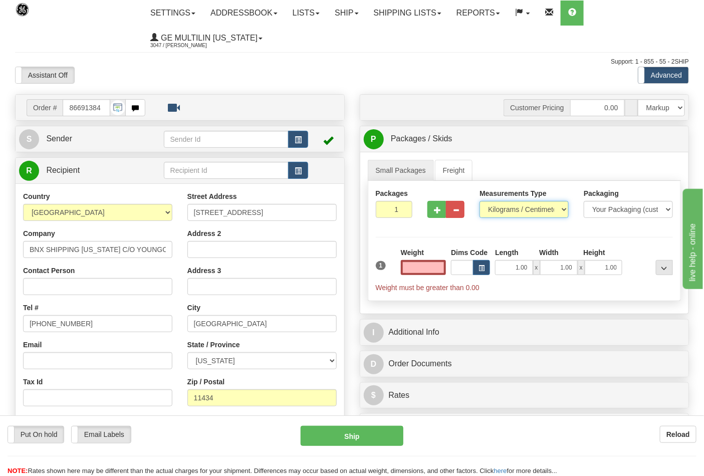
type input "0.00"
click at [506, 214] on select "Pounds / Inches Kilograms / Centimeters" at bounding box center [523, 209] width 89 height 17
select select "0"
click at [479, 201] on select "Pounds / Inches Kilograms / Centimeters" at bounding box center [523, 209] width 89 height 17
click at [441, 268] on input "0.00" at bounding box center [424, 267] width 46 height 15
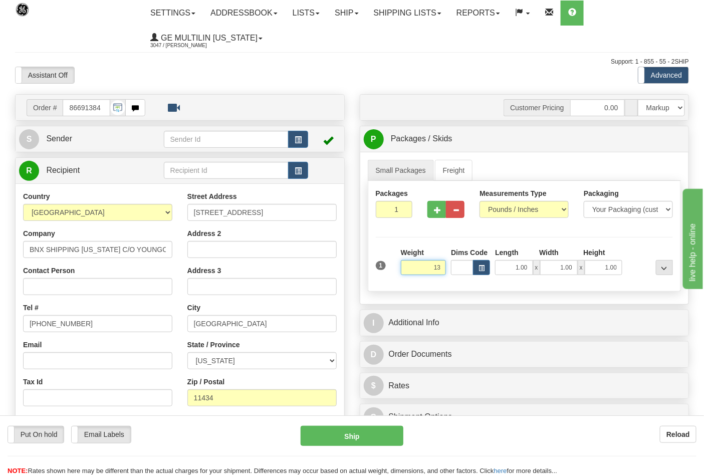
click button "Delete" at bounding box center [0, 0] width 0 height 0
type input "13.00"
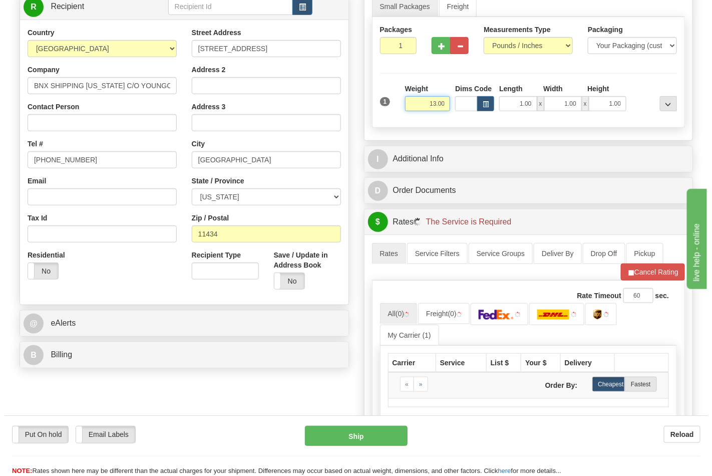
scroll to position [222, 0]
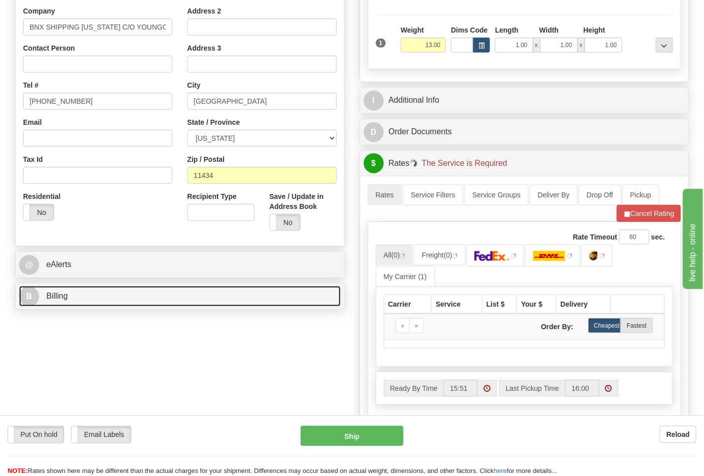
click at [88, 297] on link "B Billing" at bounding box center [180, 296] width 322 height 21
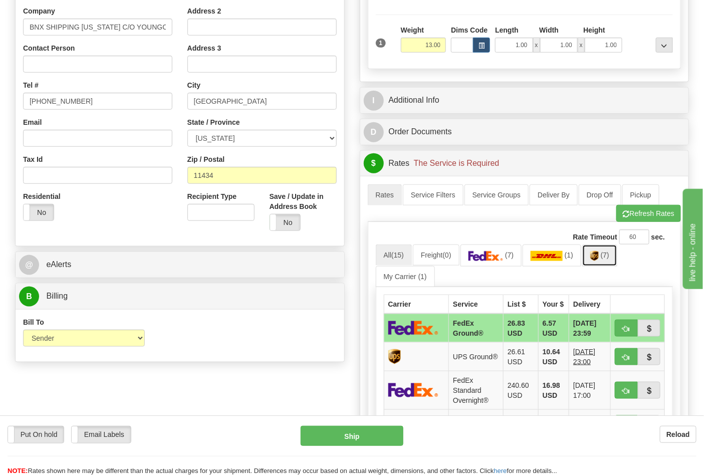
click at [602, 266] on link "(7)" at bounding box center [599, 255] width 35 height 22
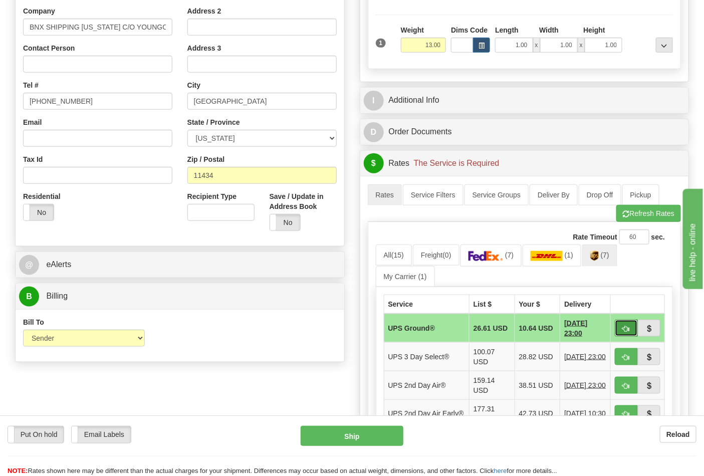
click at [625, 332] on span "button" at bounding box center [626, 329] width 7 height 7
type input "03"
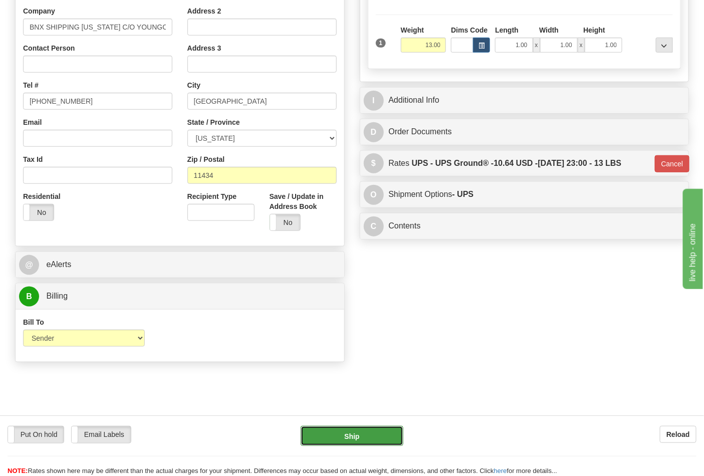
click at [362, 435] on button "Ship" at bounding box center [352, 436] width 102 height 20
